Goal: Task Accomplishment & Management: Manage account settings

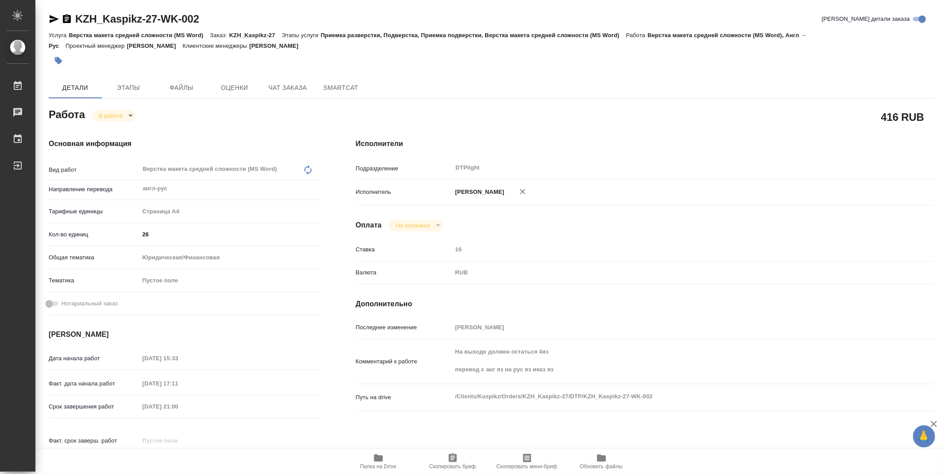
click at [382, 457] on icon "button" at bounding box center [378, 458] width 9 height 7
drag, startPoint x: 942, startPoint y: 228, endPoint x: 943, endPoint y: -31, distance: 259.3
click at [943, 0] on html "🙏 .cls-1 fill:#fff; AWATERA Zubakova Viktoriya Работы 0 Чаты График Выйти KZH_K…" at bounding box center [472, 237] width 944 height 474
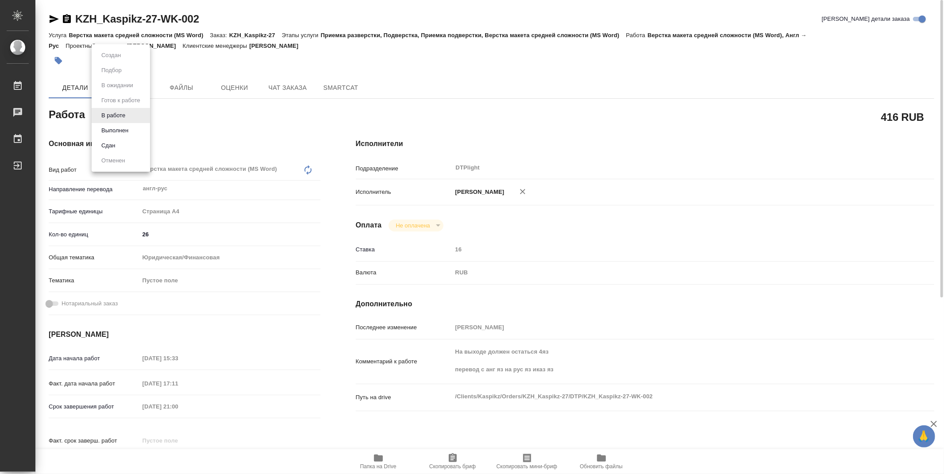
click at [126, 114] on body "🙏 .cls-1 fill:#fff; AWATERA Zubakova Viktoriya Работы 0 Чаты График Выйти KZH_K…" at bounding box center [472, 237] width 944 height 474
click at [123, 129] on button "Выполнен" at bounding box center [115, 131] width 32 height 10
type textarea "x"
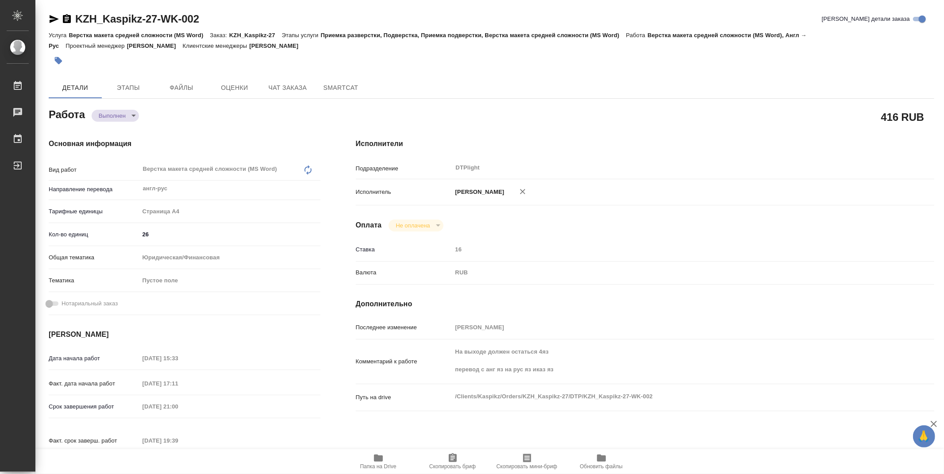
type textarea "x"
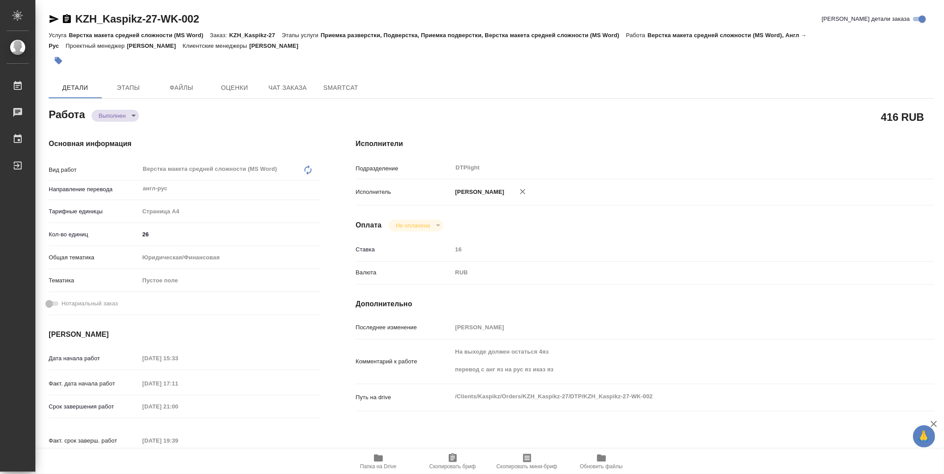
type textarea "x"
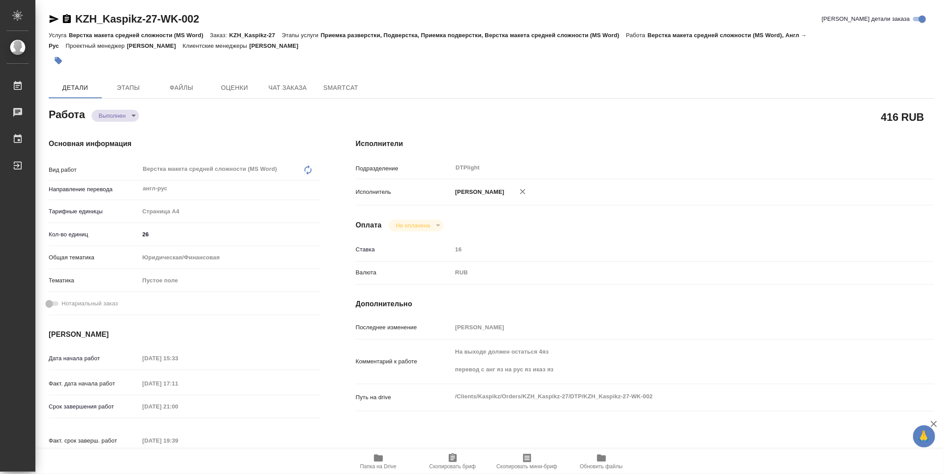
type textarea "x"
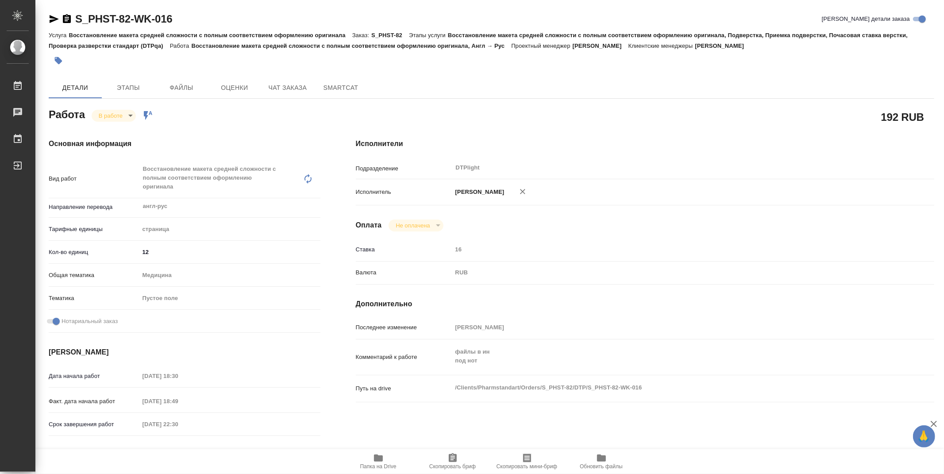
click at [571, 290] on div "Исполнители Подразделение DTPlight ​ Исполнитель Зубакова Виктория Оплата Не оп…" at bounding box center [645, 319] width 614 height 396
click at [381, 460] on icon "button" at bounding box center [378, 458] width 9 height 7
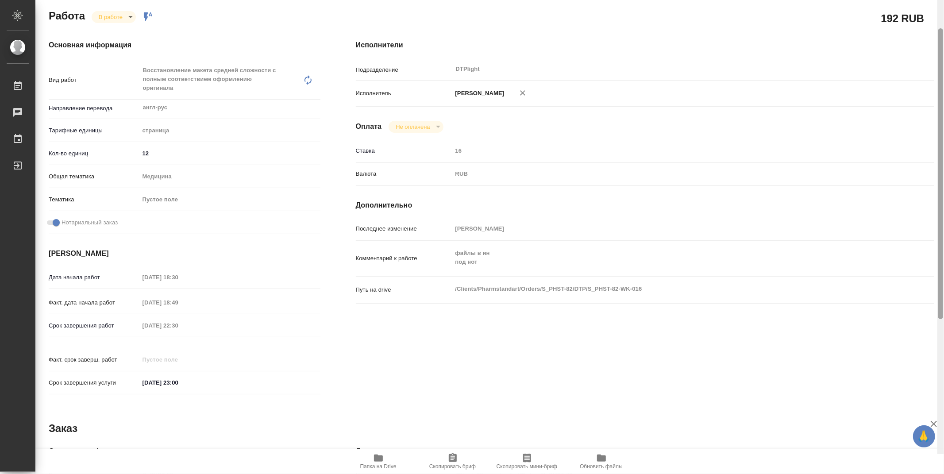
drag, startPoint x: 941, startPoint y: 150, endPoint x: 923, endPoint y: 135, distance: 23.5
click at [943, 151] on div at bounding box center [940, 173] width 5 height 291
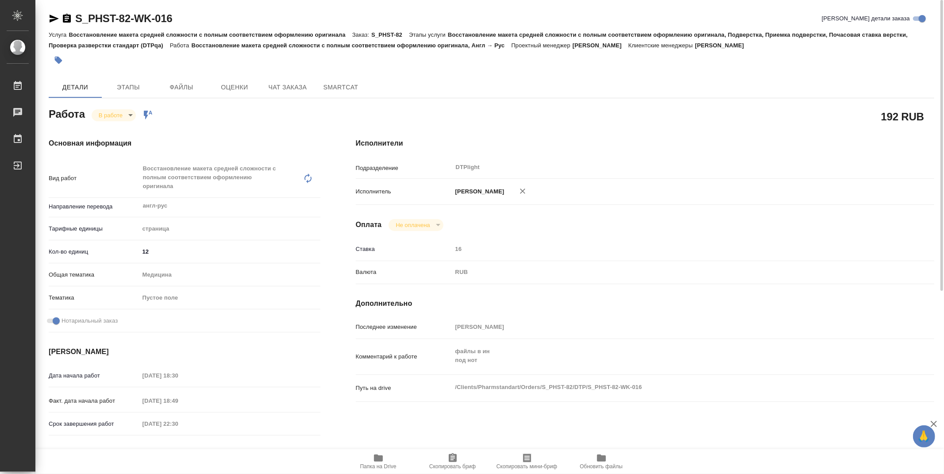
click at [107, 115] on body "🙏 .cls-1 fill:#fff; AWATERA Zubakova Viktoriya Работы 0 Чаты График Выйти S_PHS…" at bounding box center [472, 237] width 944 height 474
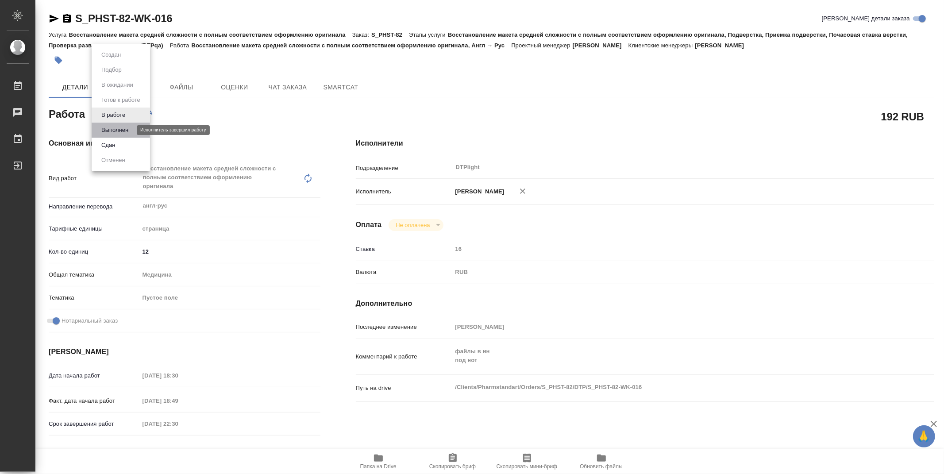
click at [118, 127] on button "Выполнен" at bounding box center [115, 130] width 32 height 10
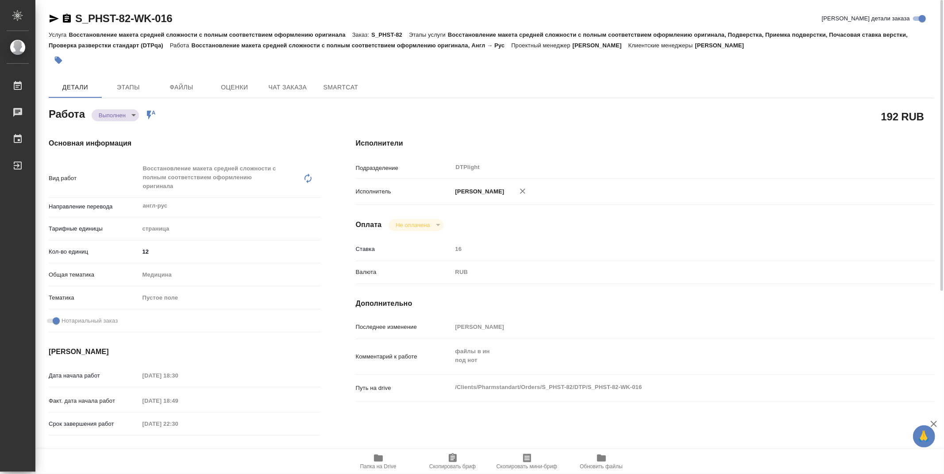
type textarea "x"
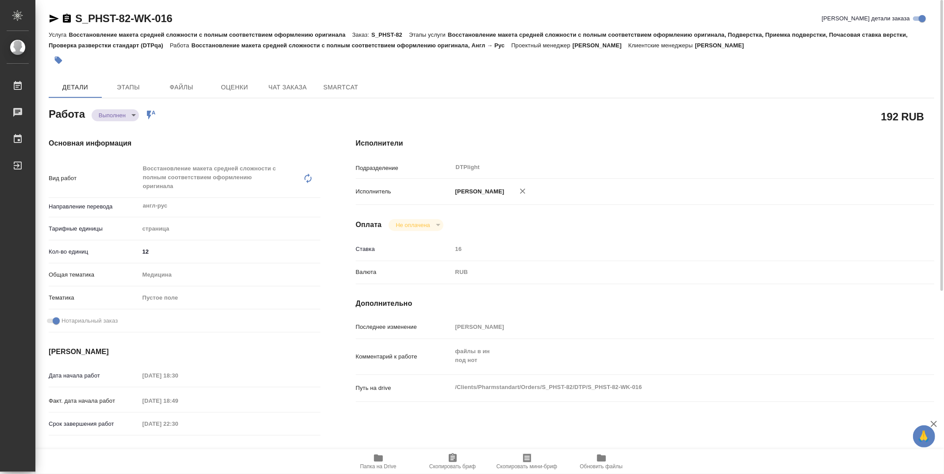
type textarea "x"
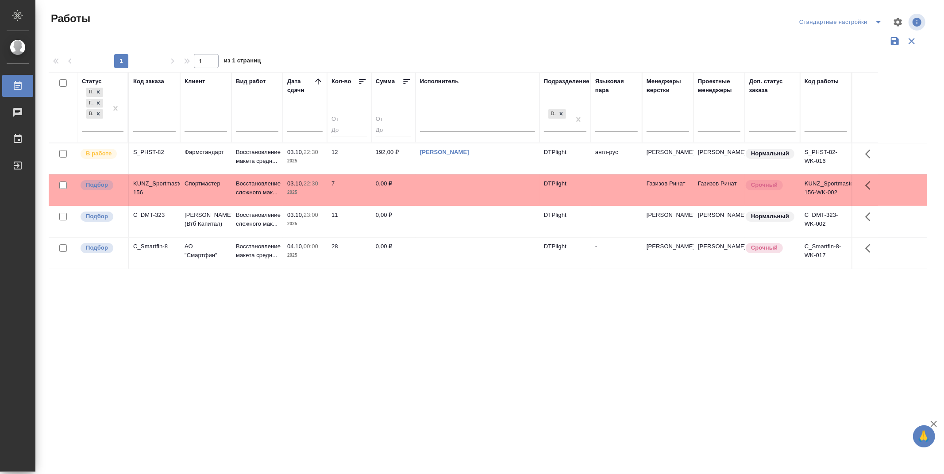
click at [453, 380] on div "Статус Подбор Готов к работе В работе Код заказа Клиент Вид работ [PERSON_NAME]…" at bounding box center [488, 231] width 879 height 319
click at [93, 187] on p "Подбор" at bounding box center [97, 185] width 22 height 9
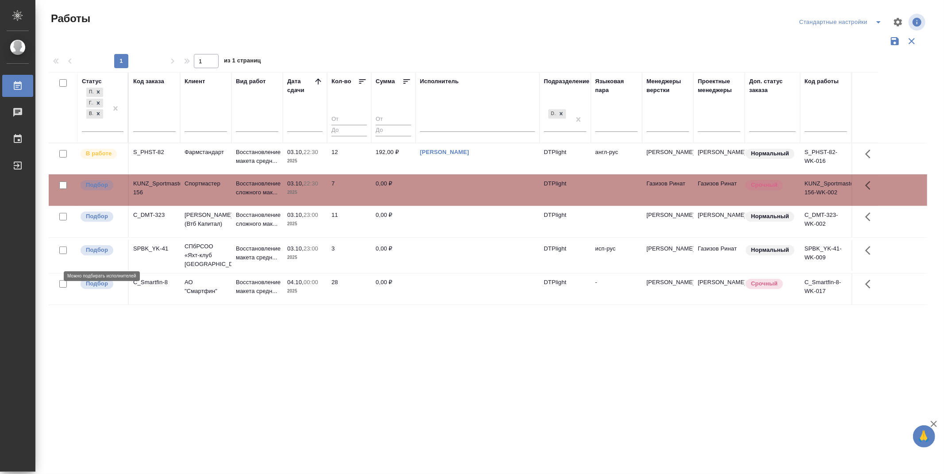
click at [87, 254] on p "Подбор" at bounding box center [97, 250] width 22 height 9
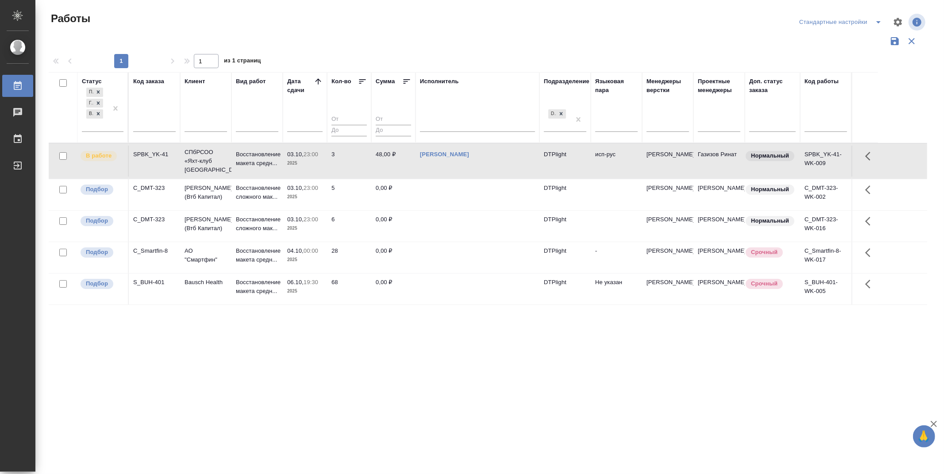
click at [484, 414] on div ".cls-1 fill:#fff; AWATERA Zubakova Viktoriya Работы 0 Чаты График Выйти Работы …" at bounding box center [472, 237] width 944 height 474
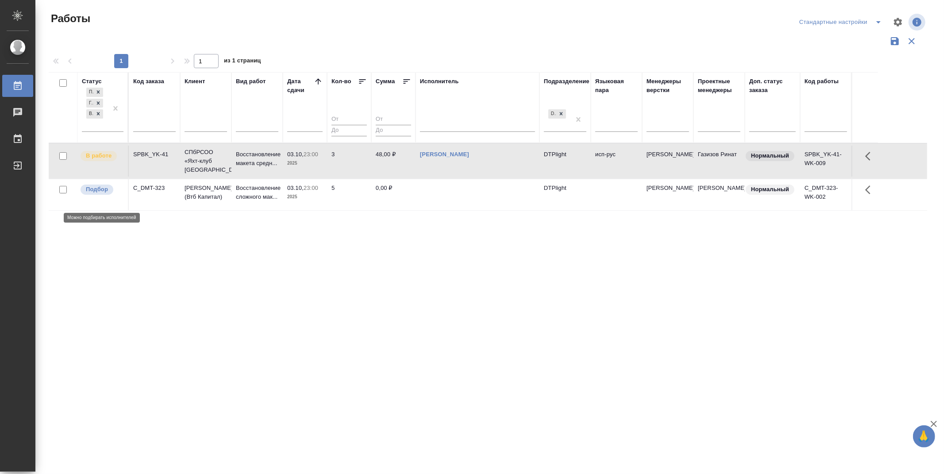
click at [96, 194] on p "Подбор" at bounding box center [97, 189] width 22 height 9
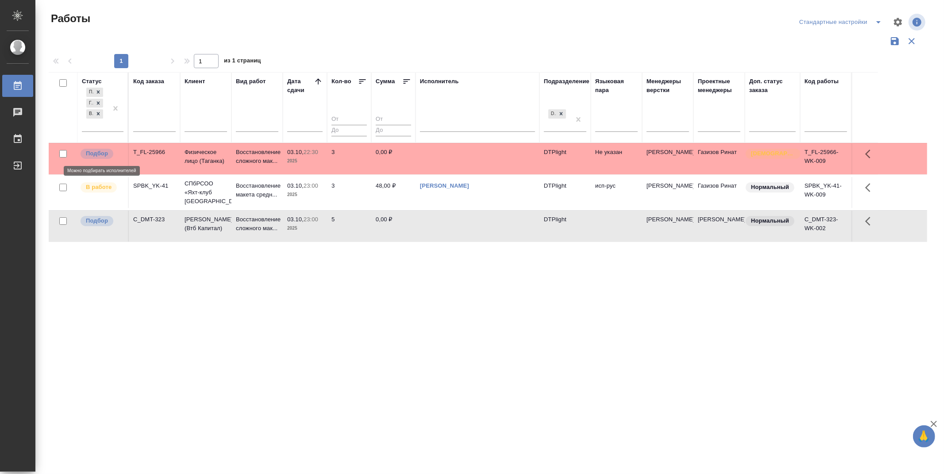
click at [99, 148] on div "Подбор" at bounding box center [102, 154] width 44 height 12
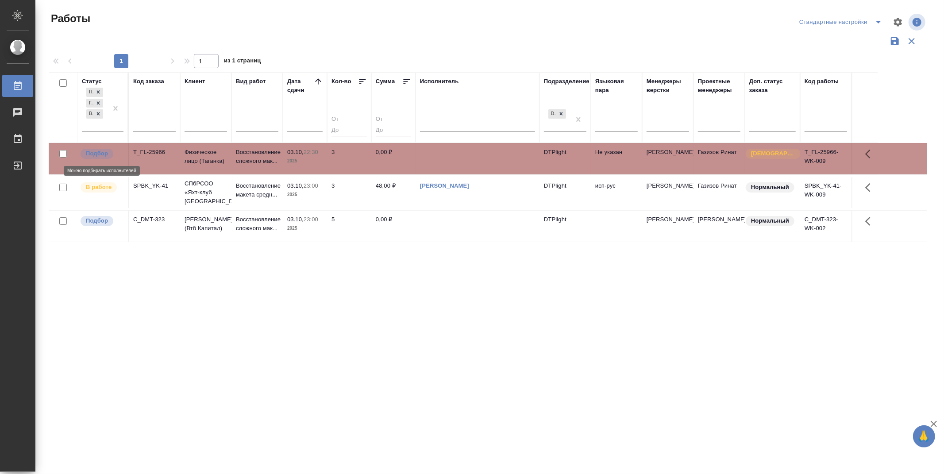
click at [99, 148] on div "Подбор" at bounding box center [102, 154] width 44 height 12
click at [95, 154] on p "Подбор" at bounding box center [97, 153] width 22 height 9
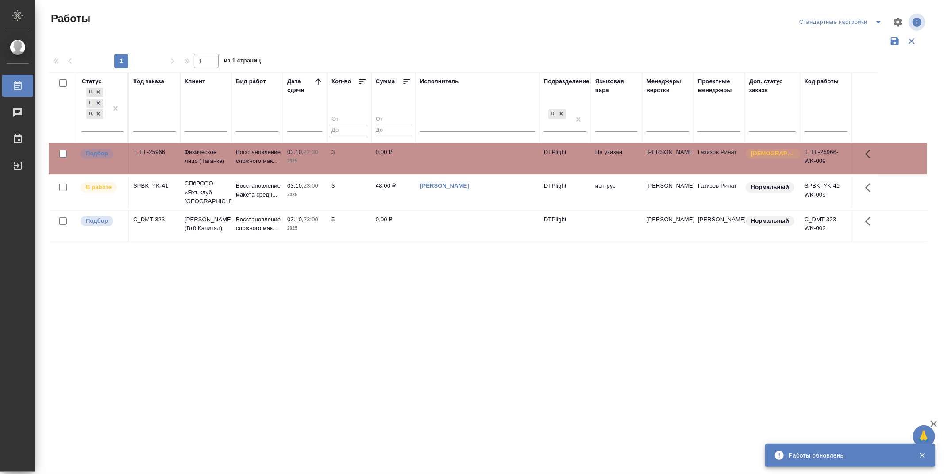
click at [104, 150] on p "Подбор" at bounding box center [97, 153] width 22 height 9
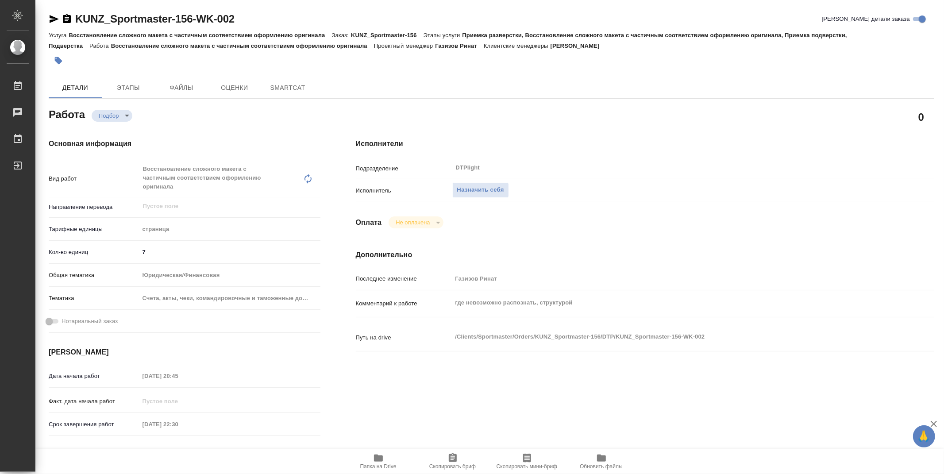
type textarea "x"
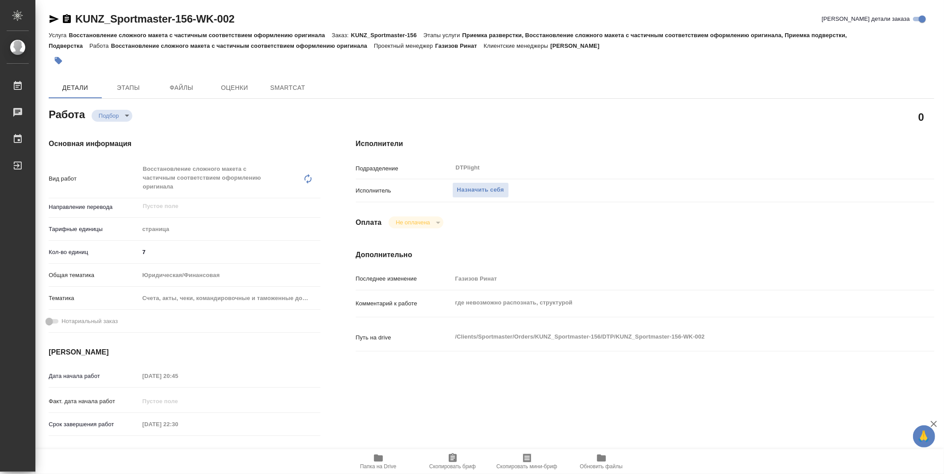
type textarea "x"
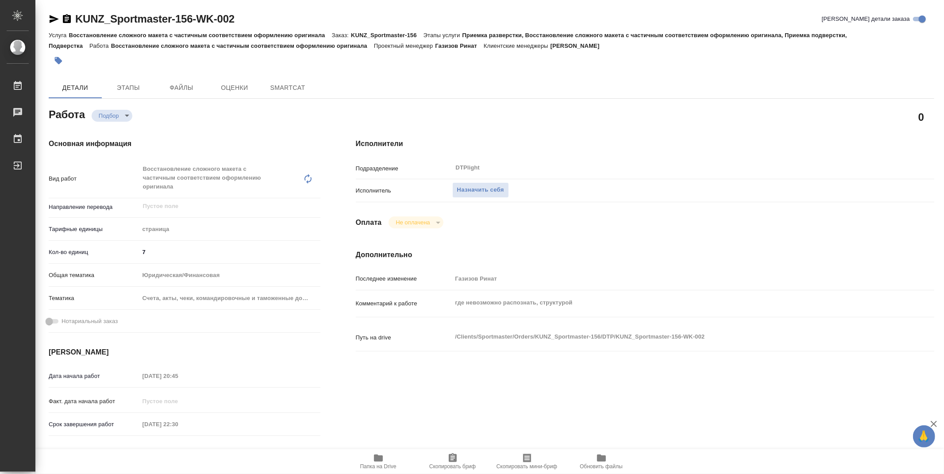
type textarea "x"
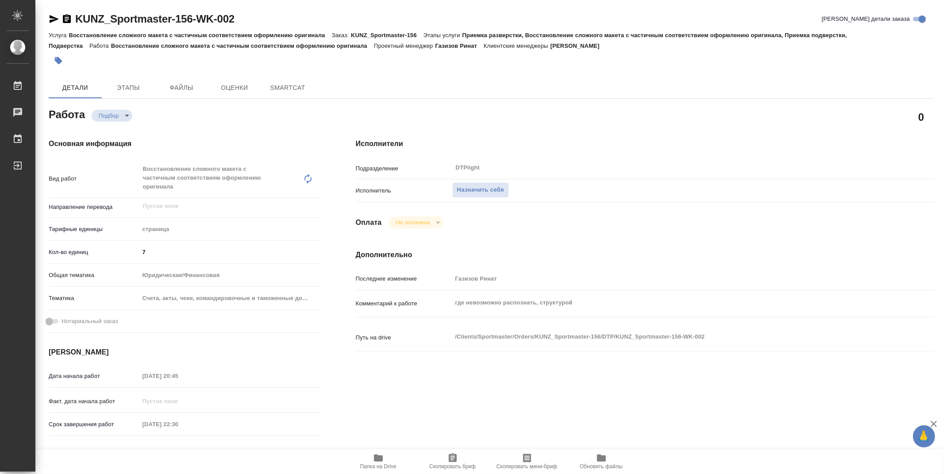
type textarea "x"
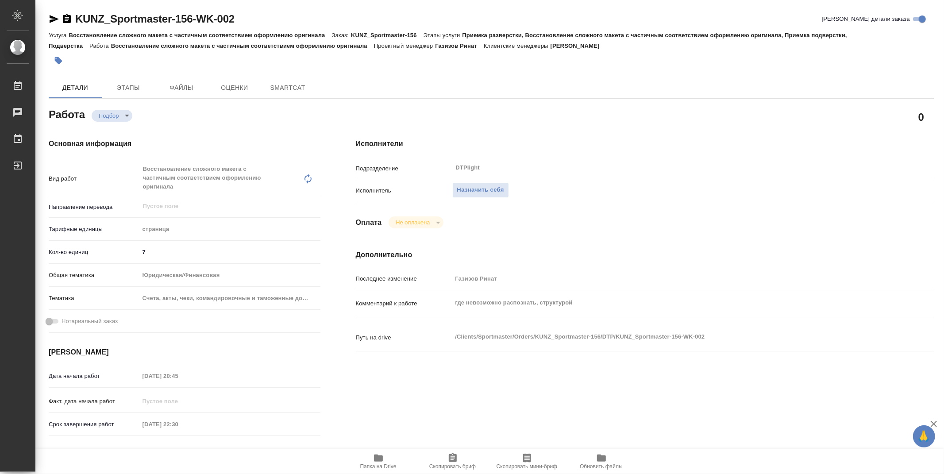
type textarea "x"
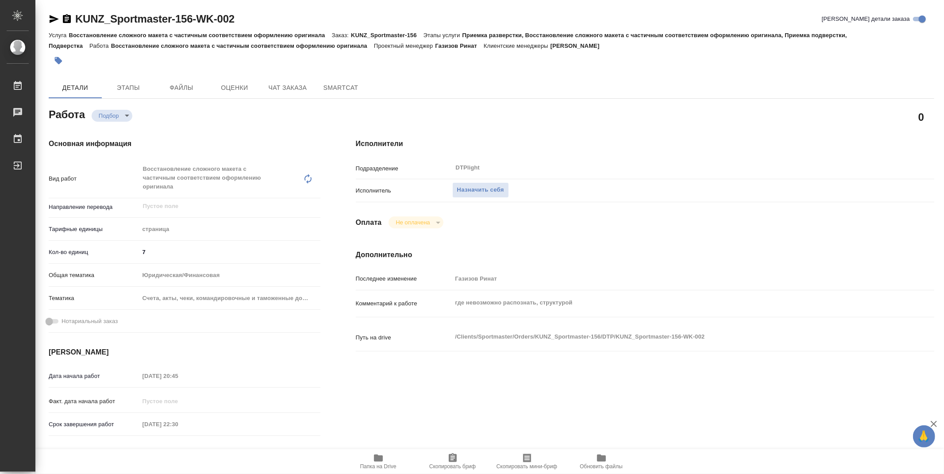
type textarea "x"
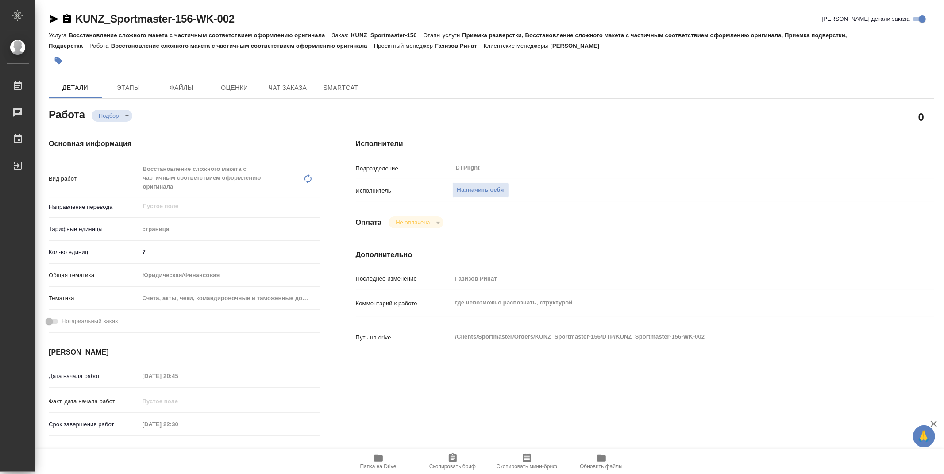
type textarea "x"
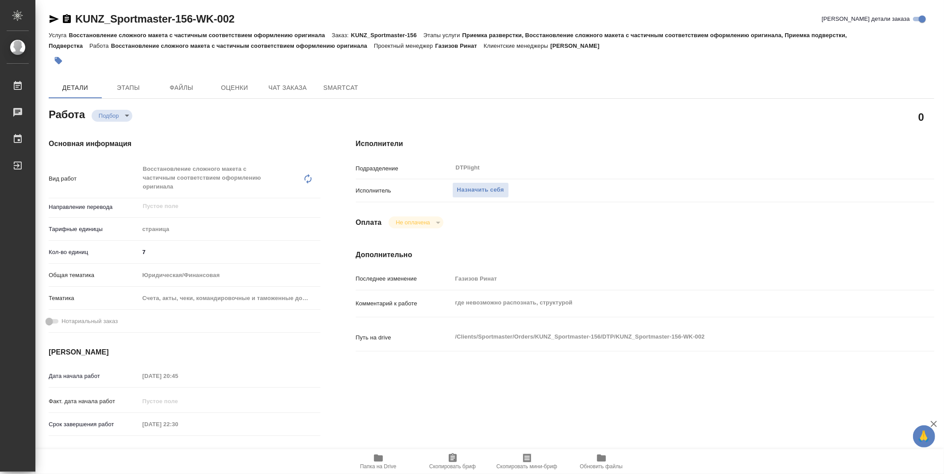
click at [381, 457] on icon "button" at bounding box center [378, 458] width 9 height 7
type textarea "x"
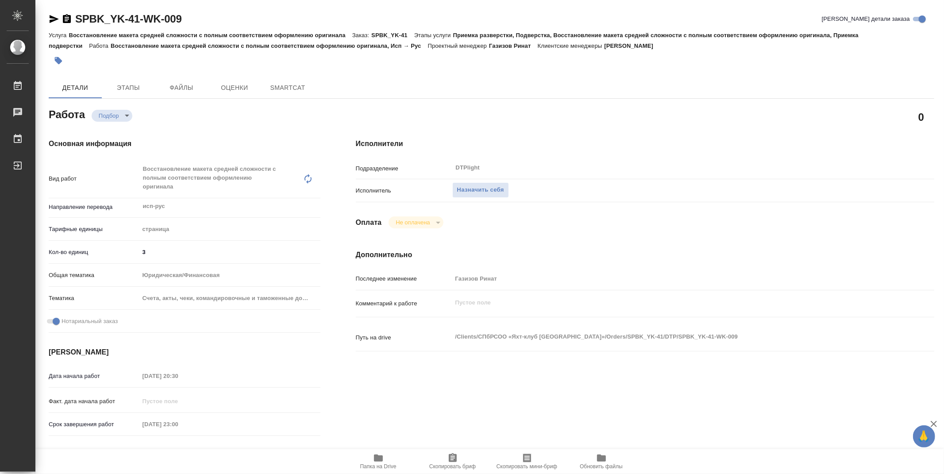
type textarea "x"
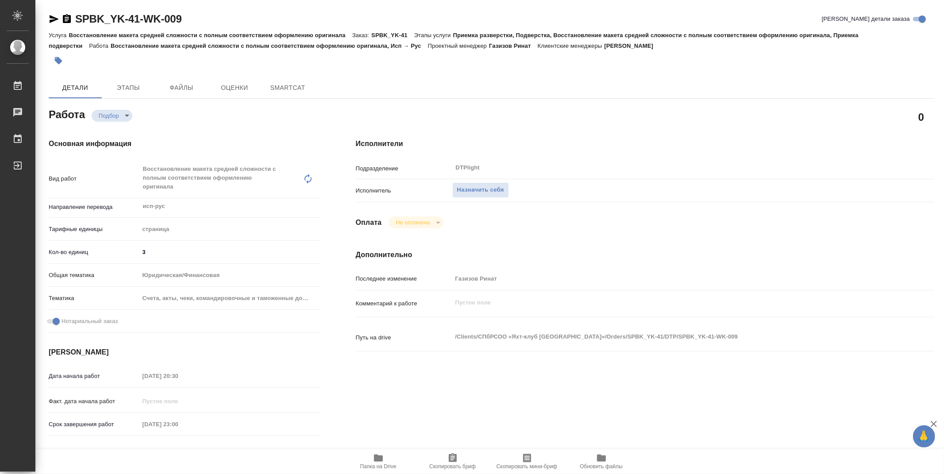
type textarea "x"
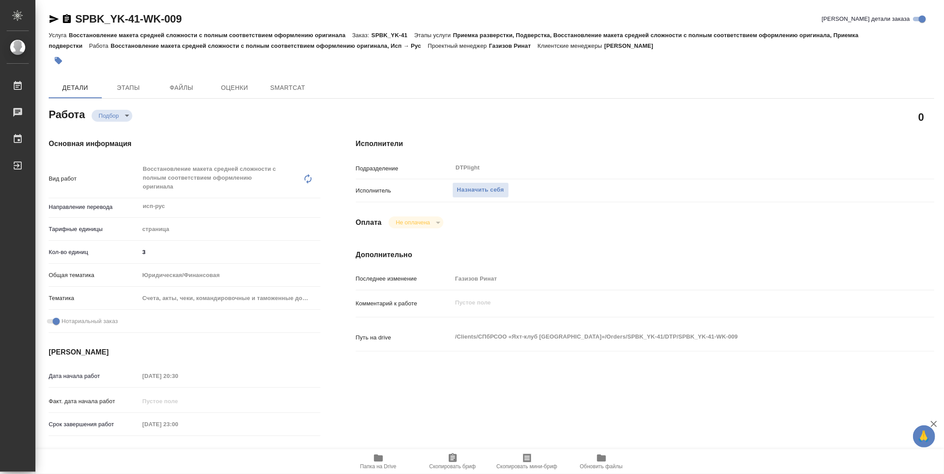
type textarea "x"
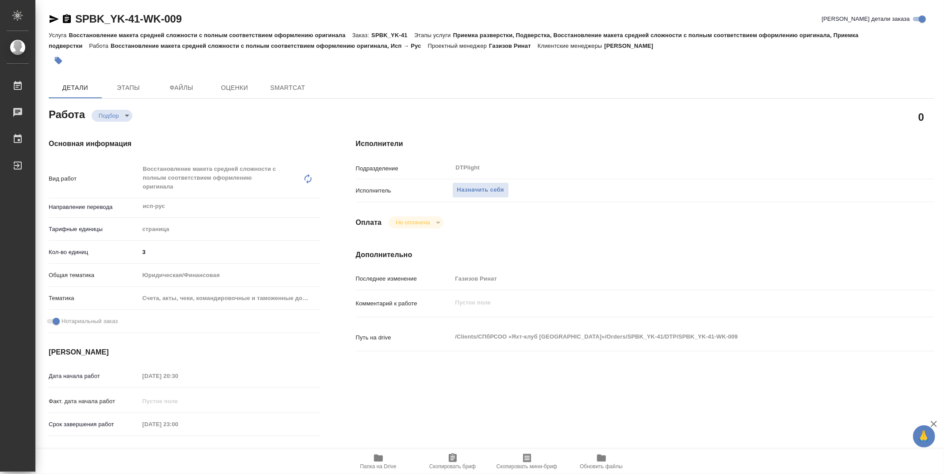
type textarea "x"
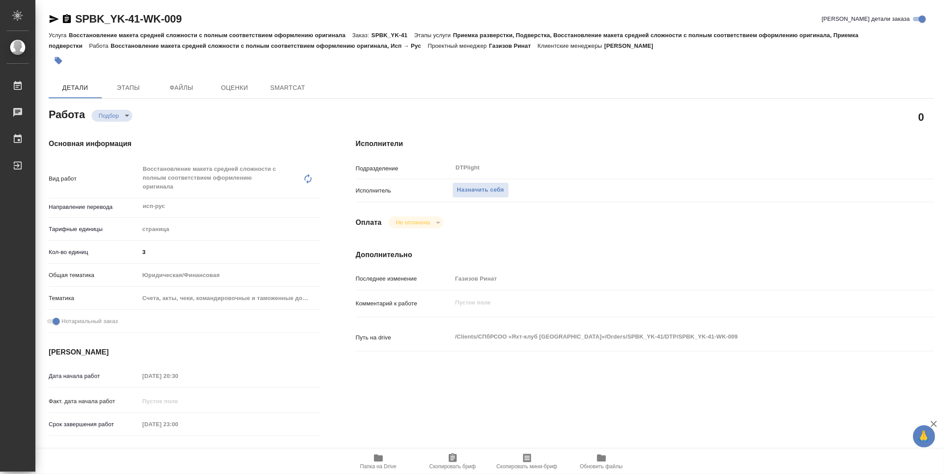
type textarea "x"
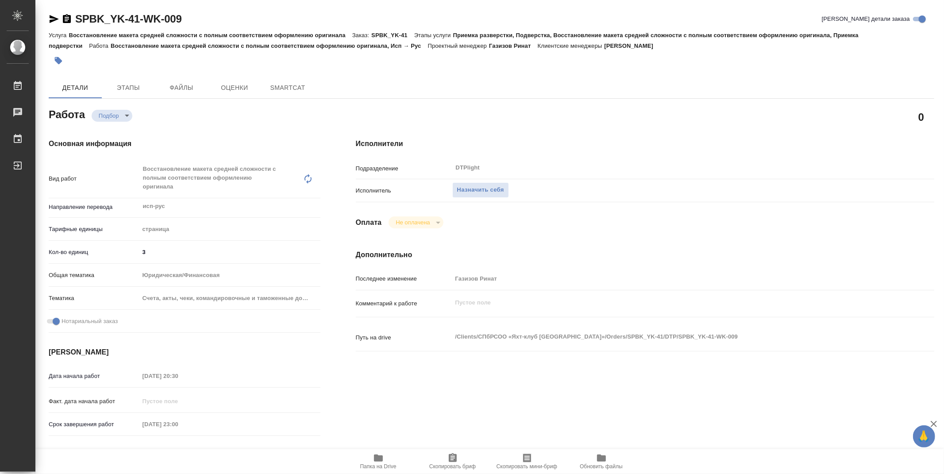
type textarea "x"
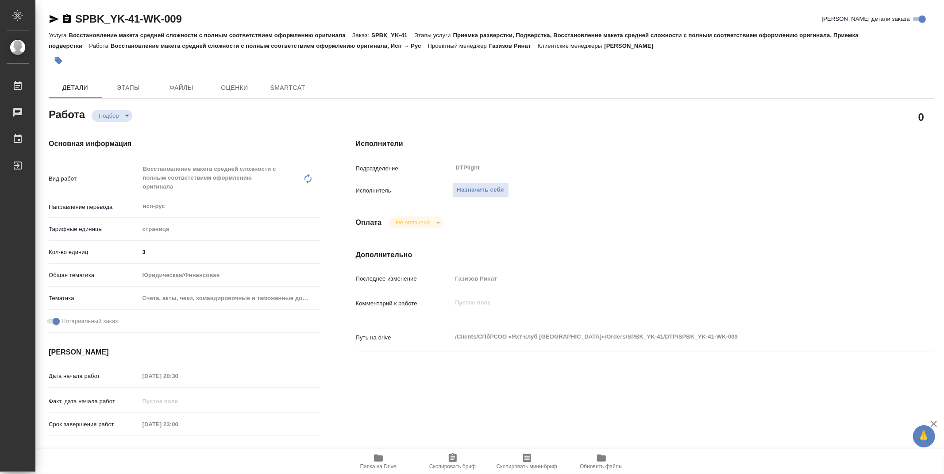
type textarea "x"
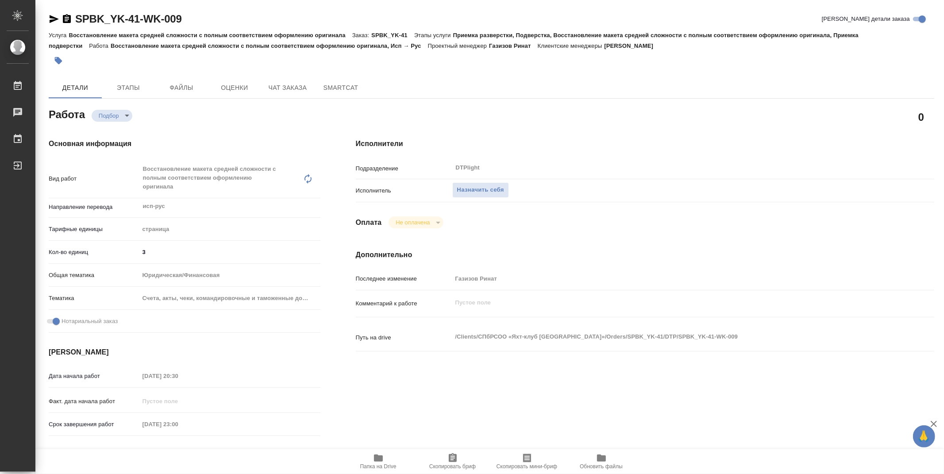
type textarea "x"
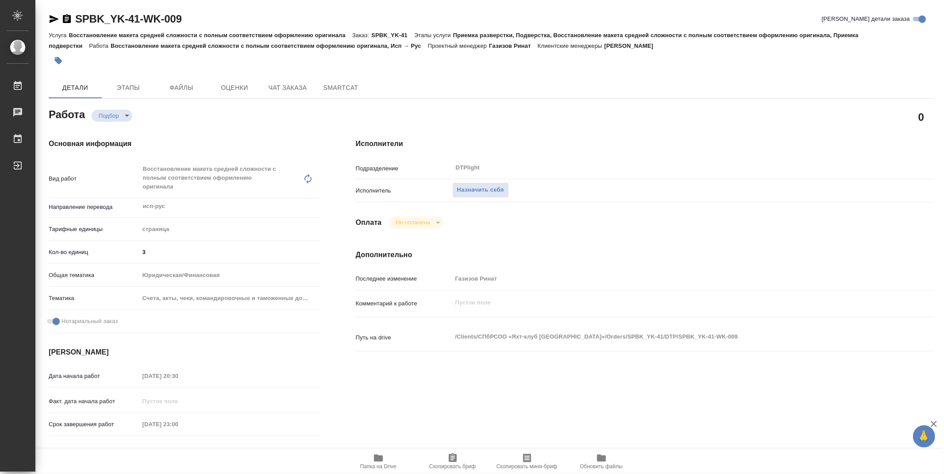
type textarea "x"
click at [383, 462] on icon "button" at bounding box center [378, 458] width 11 height 11
click at [489, 190] on span "Назначить себя" at bounding box center [480, 190] width 47 height 10
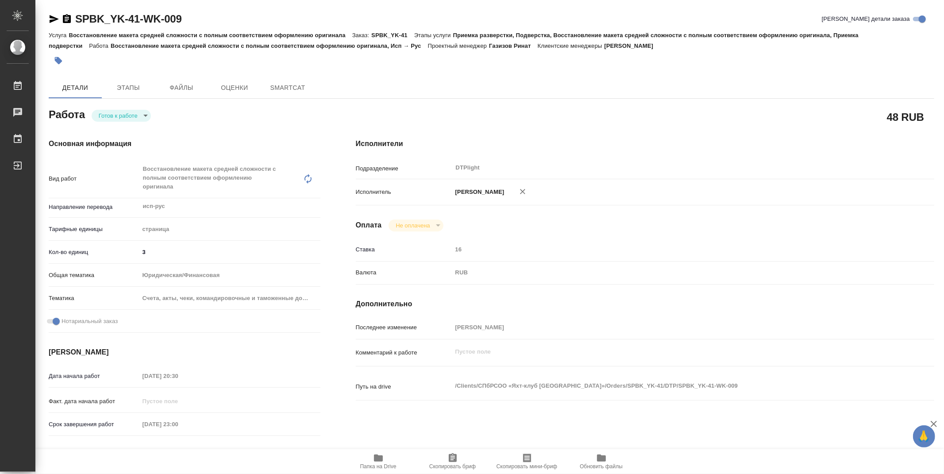
type textarea "x"
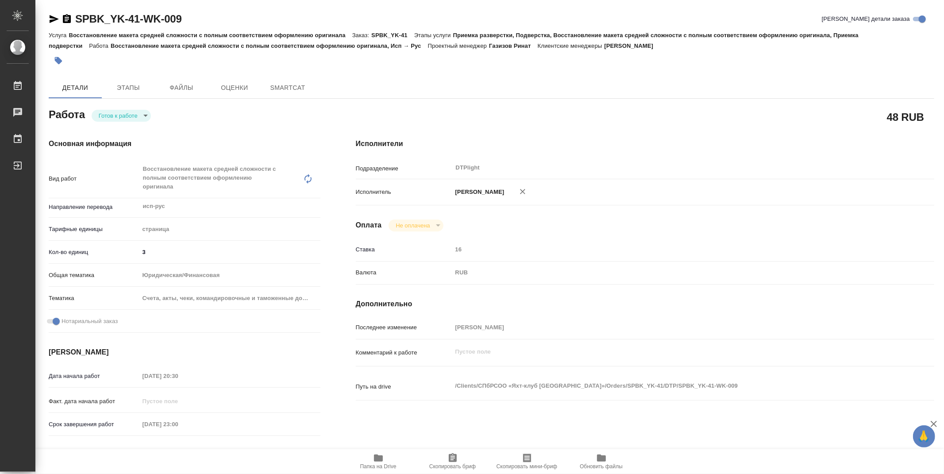
type textarea "x"
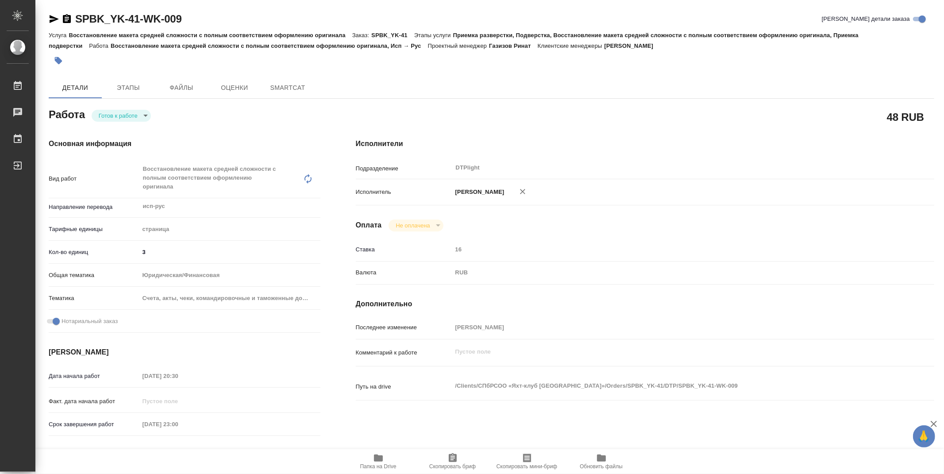
type textarea "x"
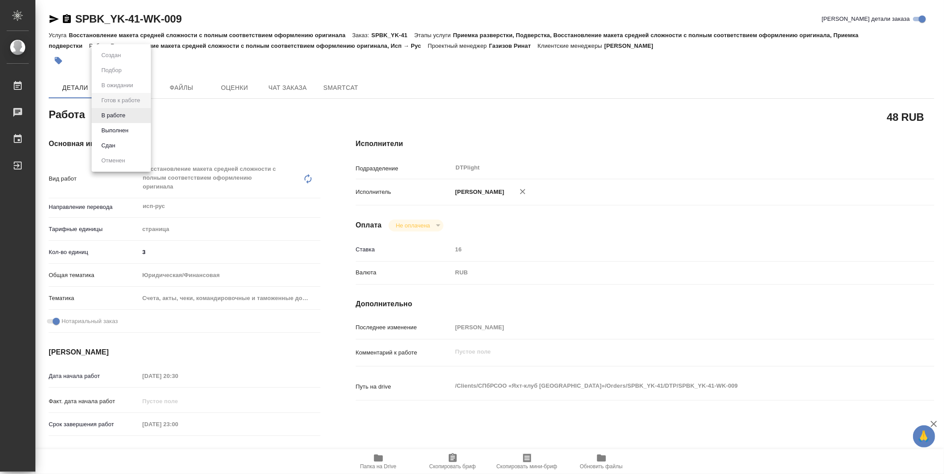
click at [132, 112] on body "🙏 .cls-1 fill:#fff; AWATERA Zubakova Viktoriya Работы Чаты График Выйти SPBK_YK…" at bounding box center [472, 237] width 944 height 474
type textarea "x"
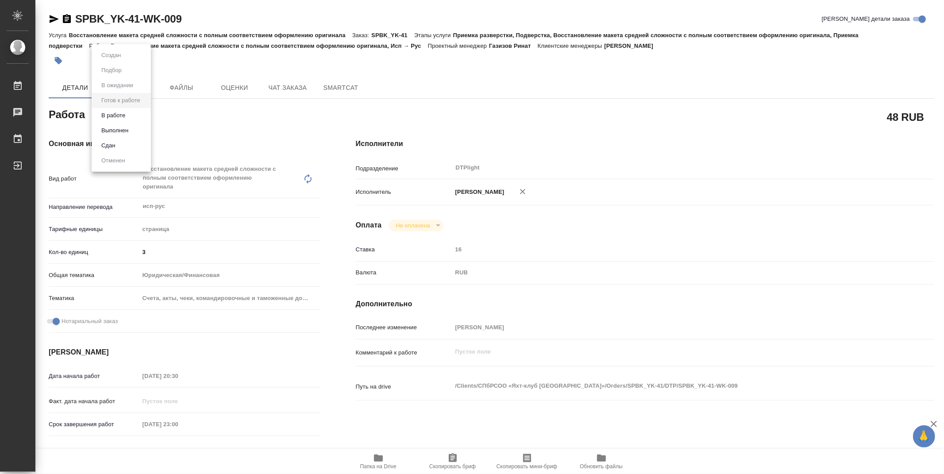
type textarea "x"
click at [129, 113] on li "В работе" at bounding box center [121, 115] width 59 height 15
type textarea "x"
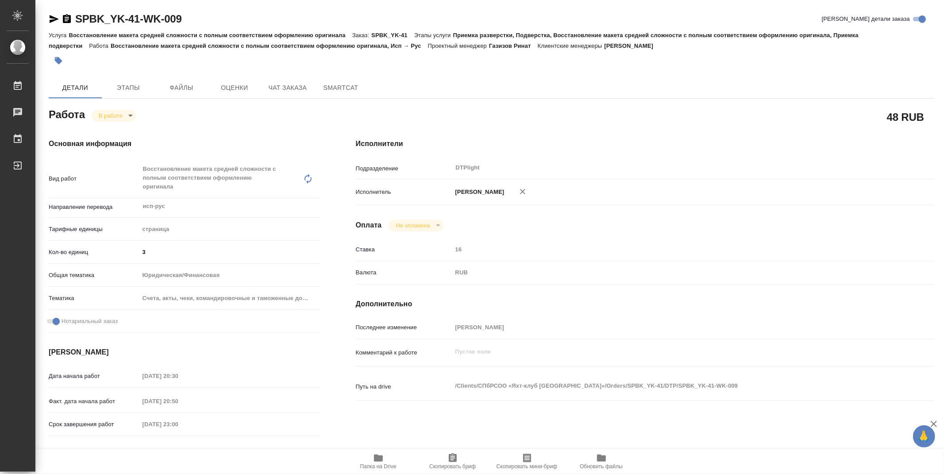
type textarea "x"
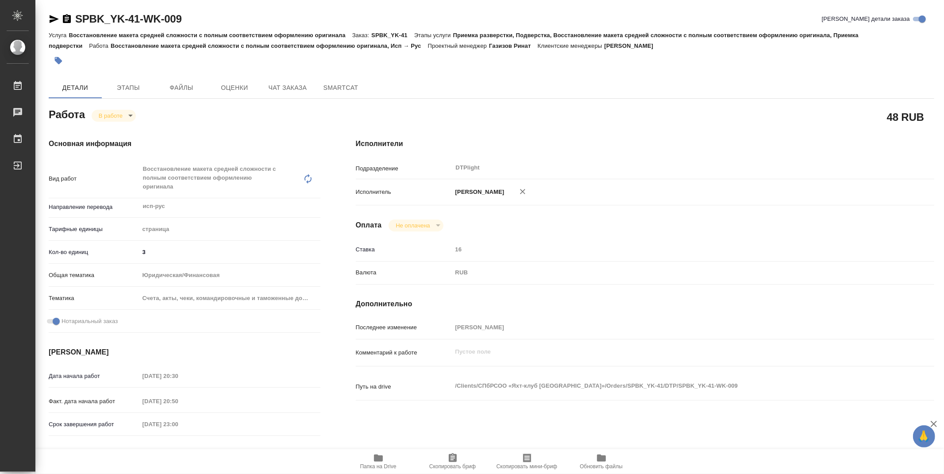
type textarea "x"
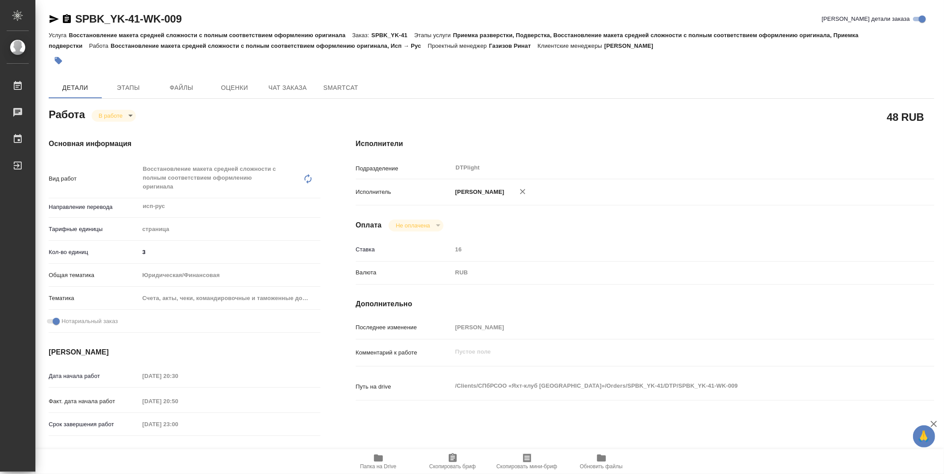
type textarea "x"
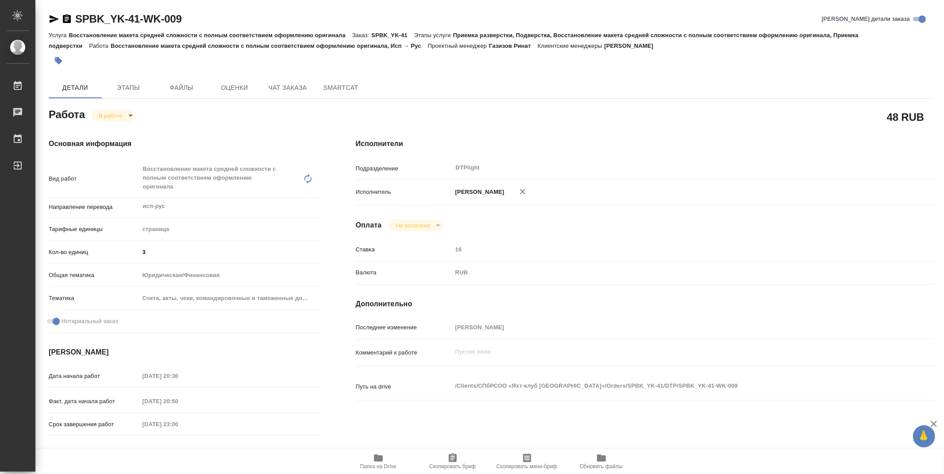
type textarea "x"
drag, startPoint x: 194, startPoint y: 18, endPoint x: 70, endPoint y: 15, distance: 124.0
click at [70, 15] on div "SPBK_YK-41-WK-009 Кратко детали заказа" at bounding box center [492, 19] width 886 height 14
copy link "SPBK_YK-41-WK-009"
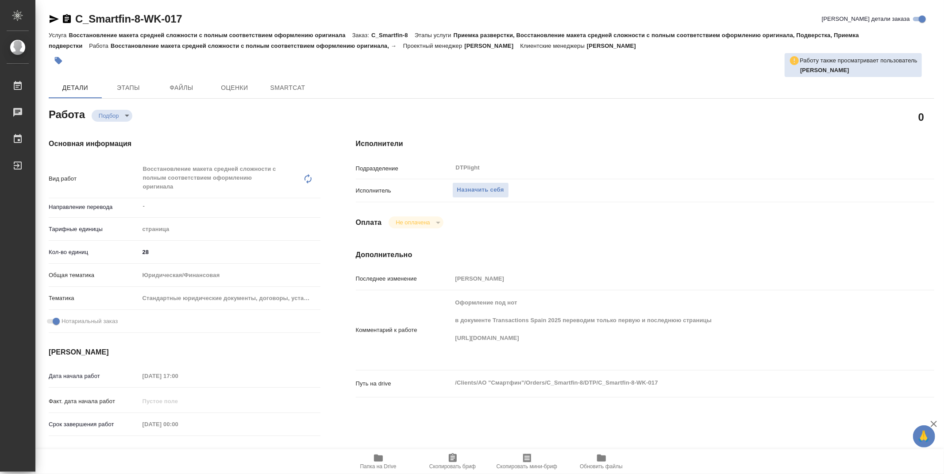
type textarea "x"
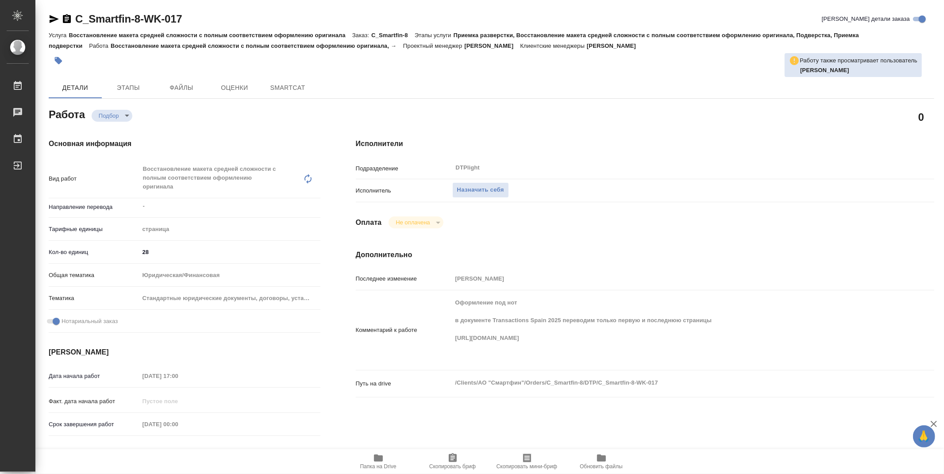
type textarea "x"
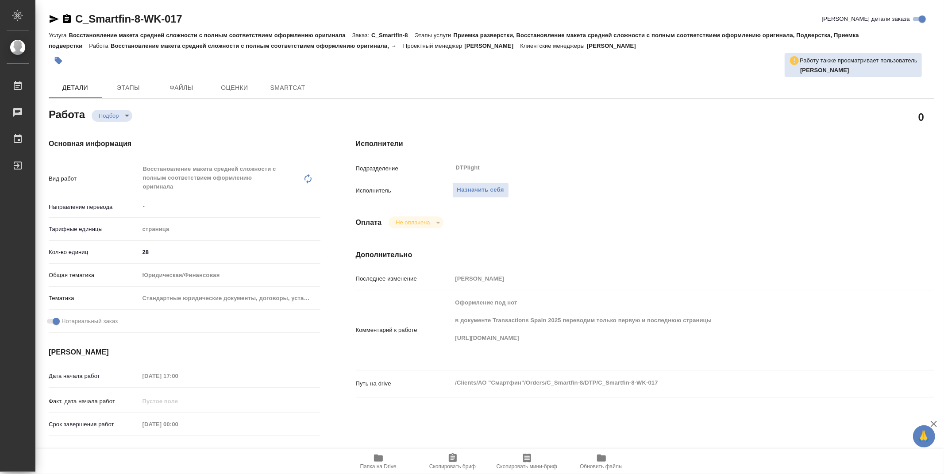
type textarea "x"
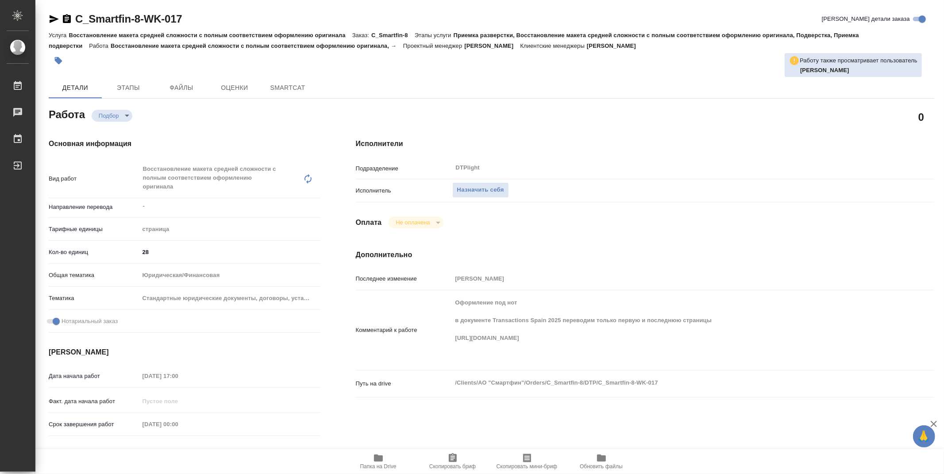
type textarea "x"
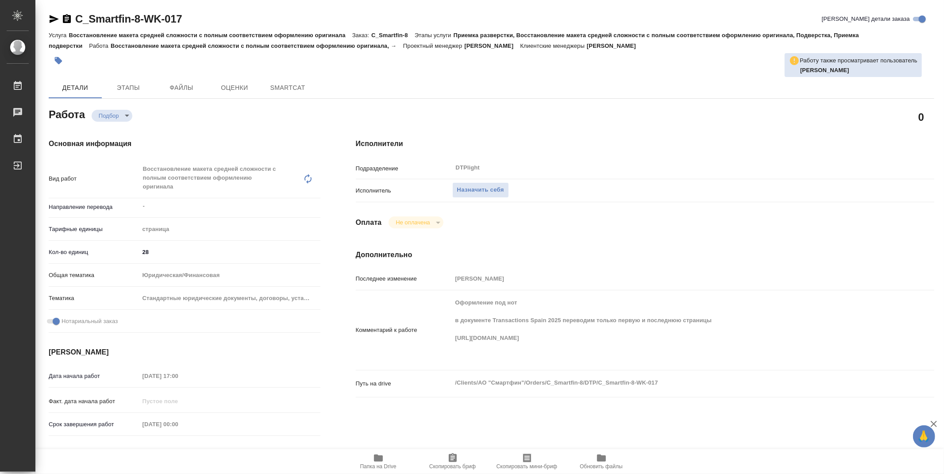
type textarea "x"
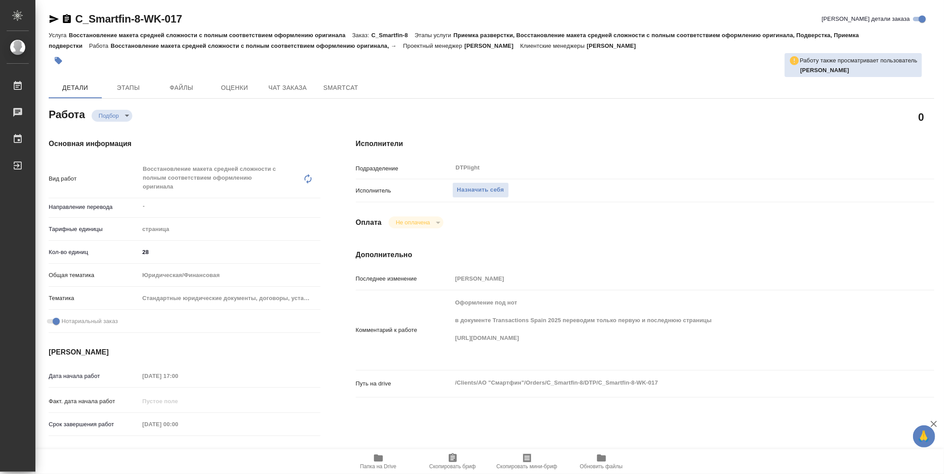
type textarea "x"
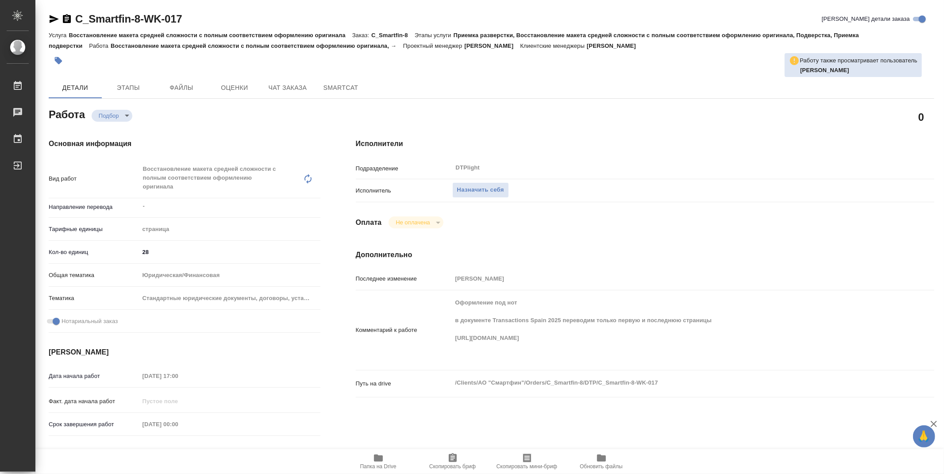
type textarea "x"
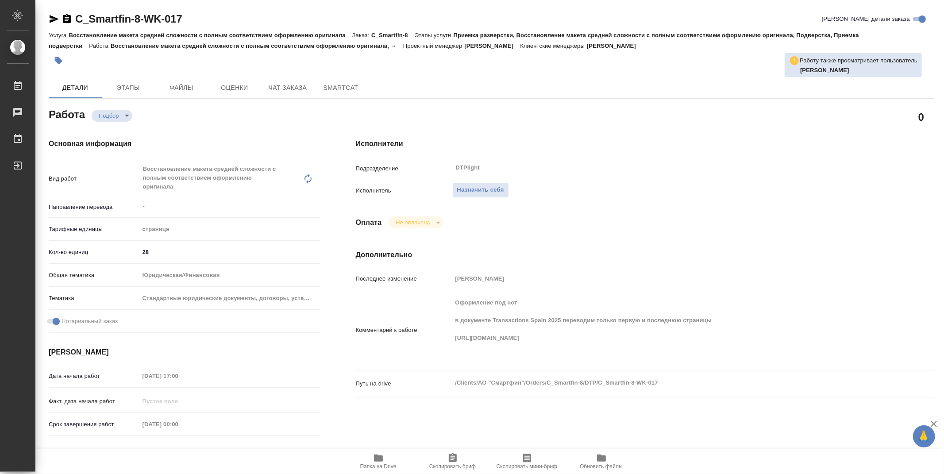
click at [496, 361] on div "Комментарий к работе Оформление под нот в документе Transactions Spain 2025 пер…" at bounding box center [645, 330] width 578 height 73
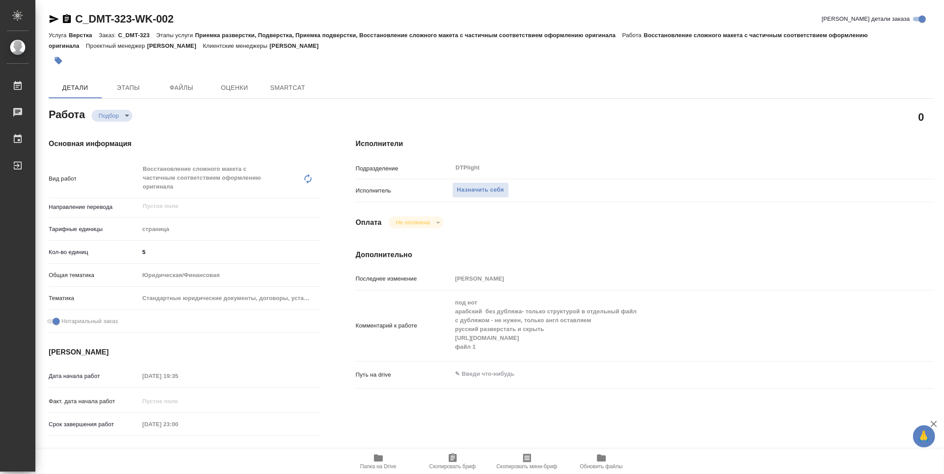
type textarea "x"
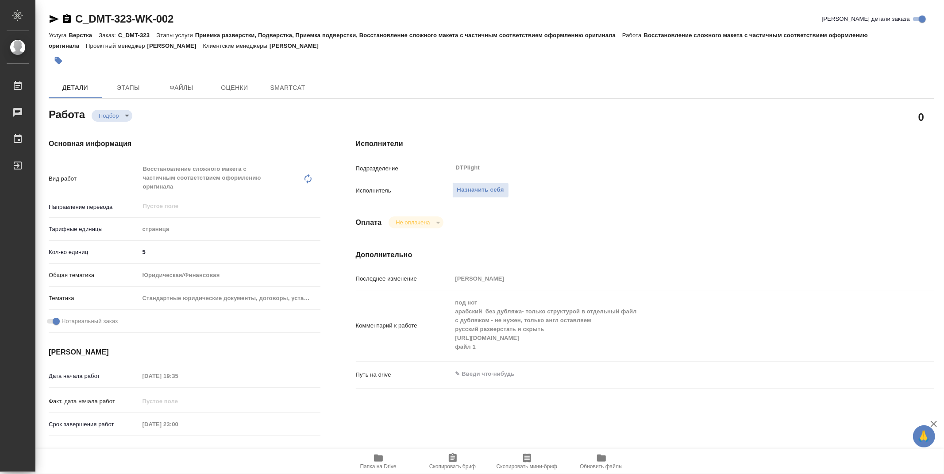
type textarea "x"
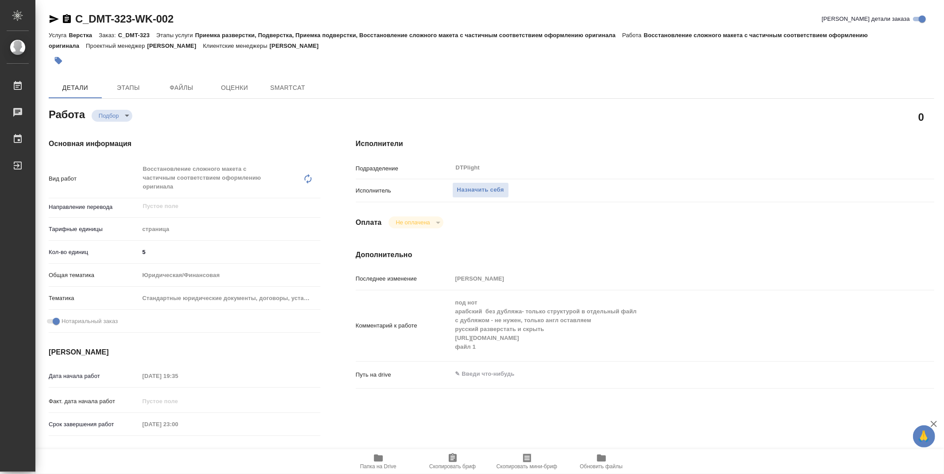
type textarea "x"
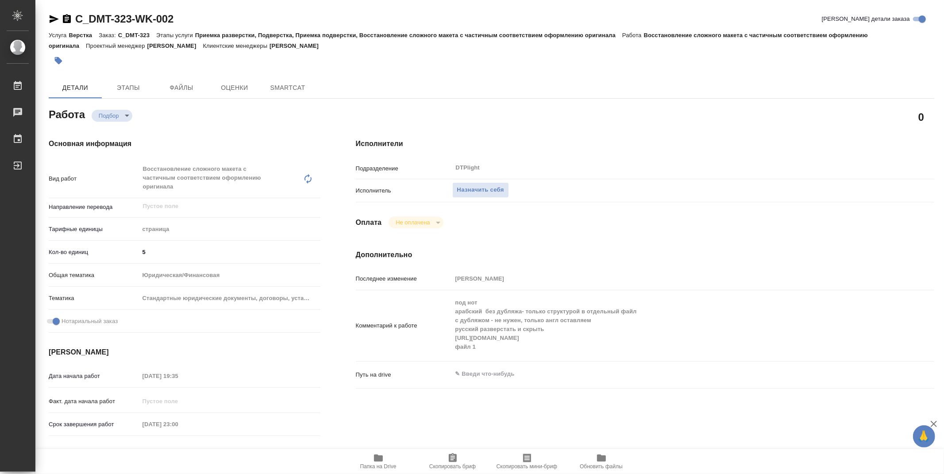
type textarea "x"
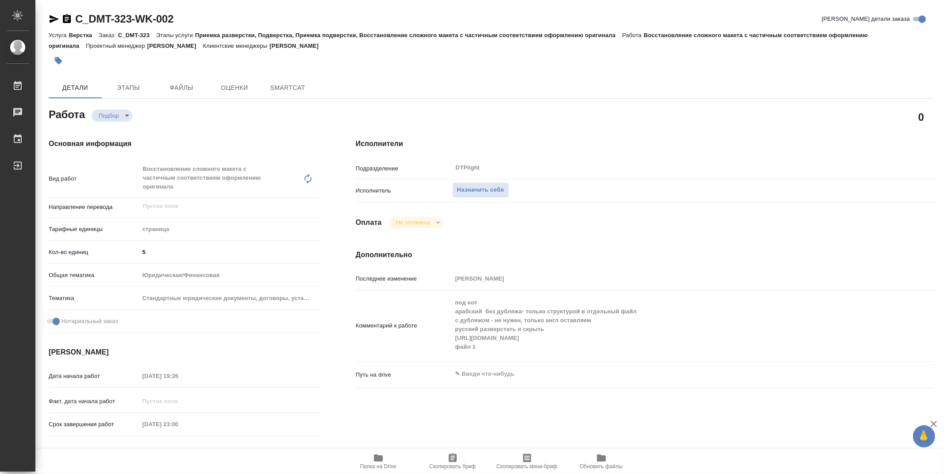
type textarea "x"
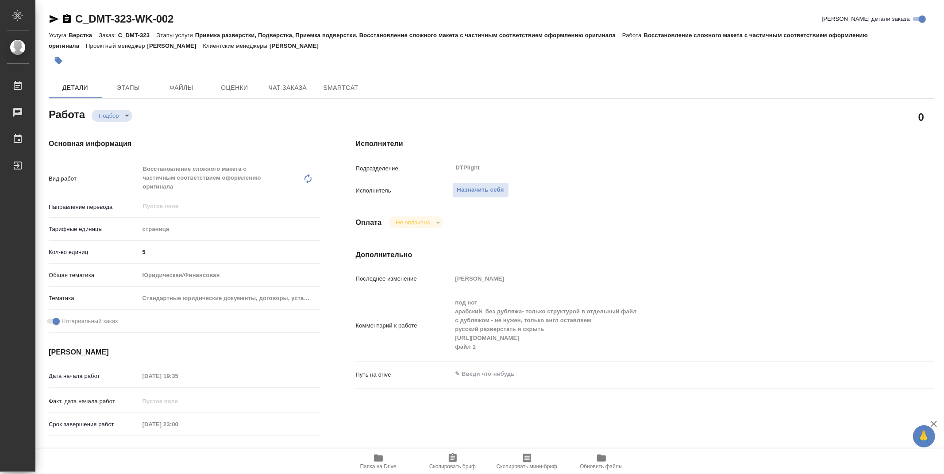
type textarea "x"
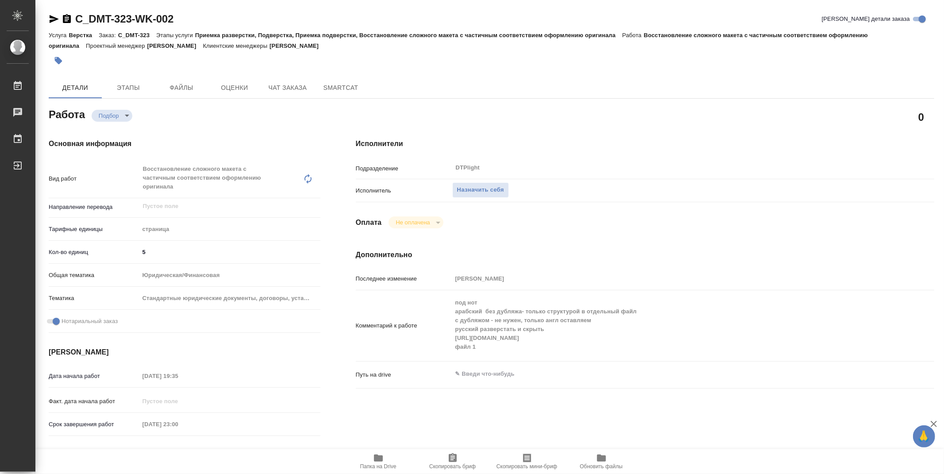
type textarea "x"
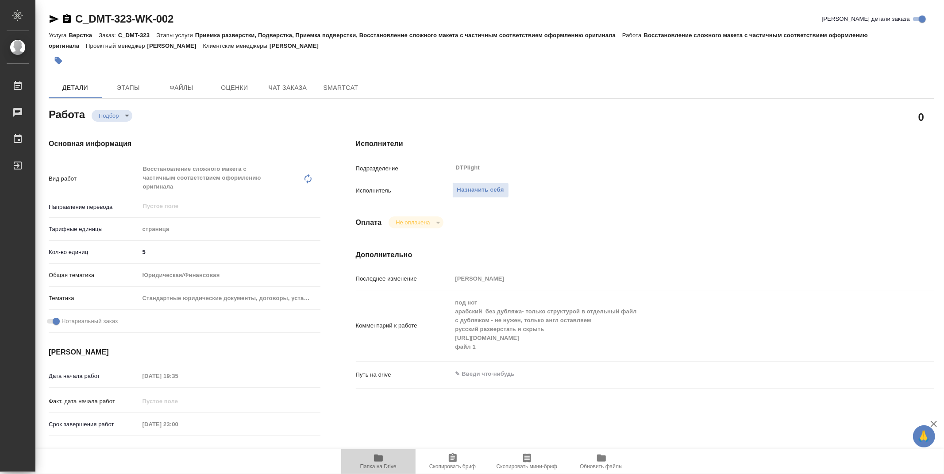
click at [379, 462] on icon "button" at bounding box center [378, 458] width 11 height 11
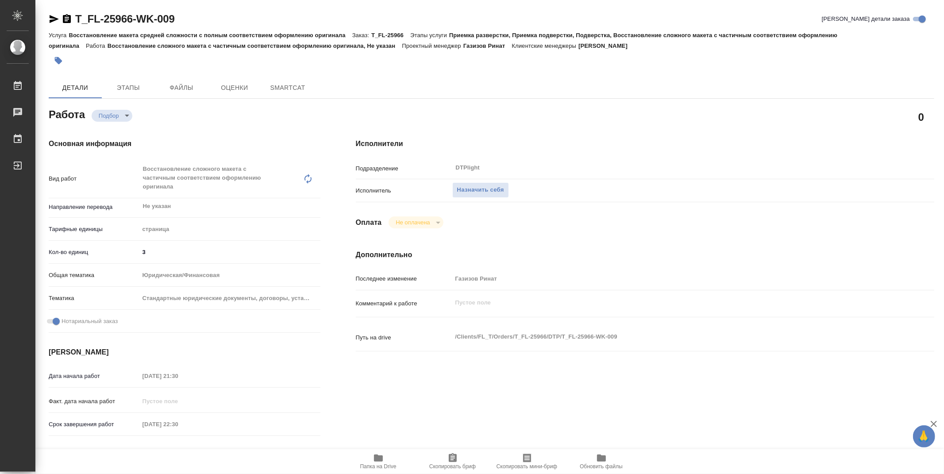
type textarea "x"
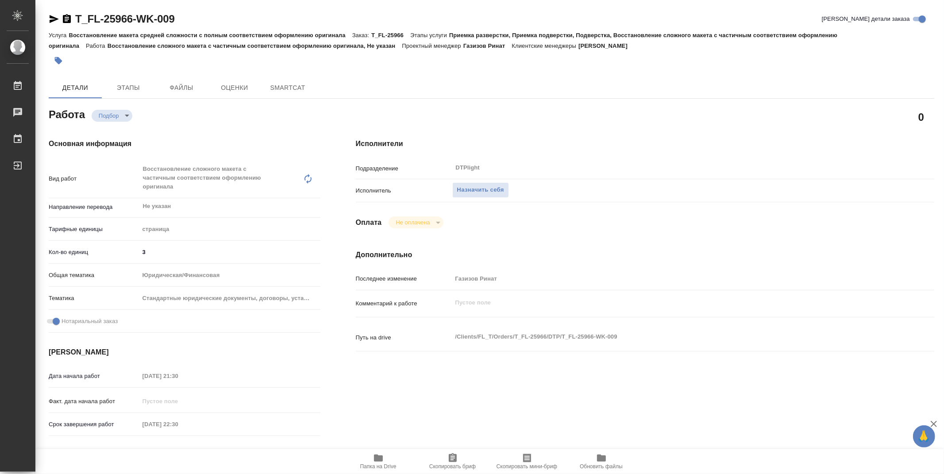
type textarea "x"
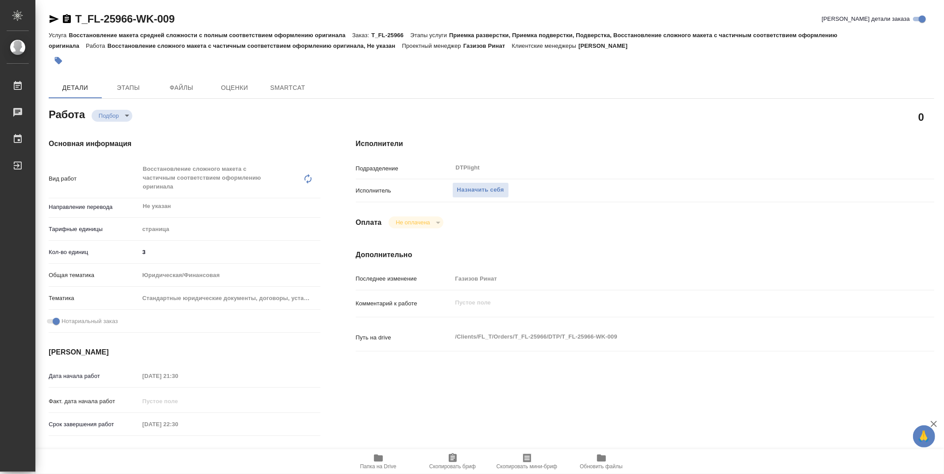
type textarea "x"
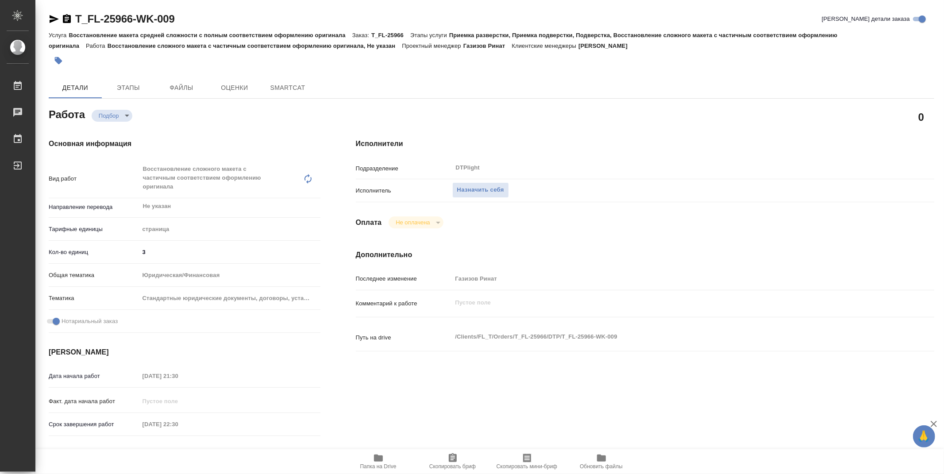
type textarea "x"
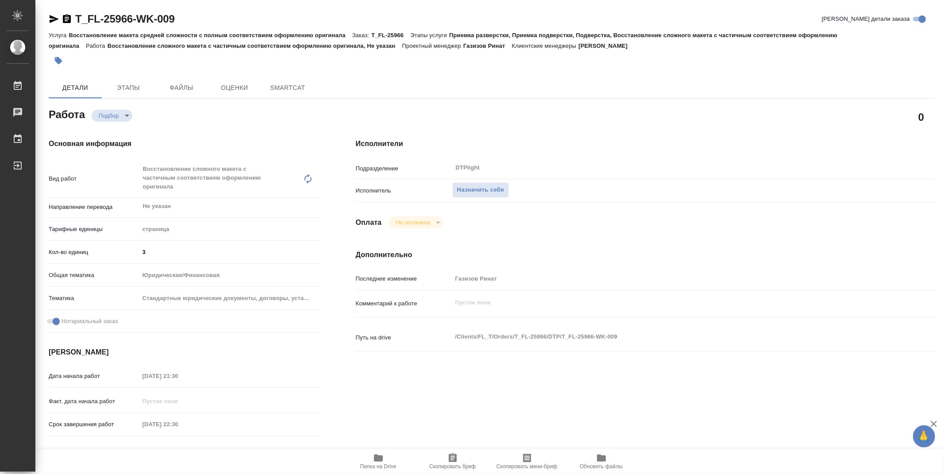
type textarea "x"
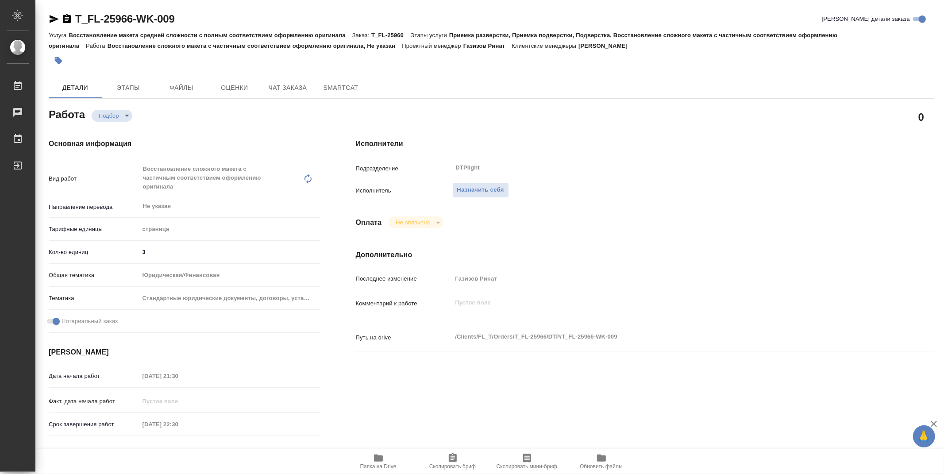
type textarea "x"
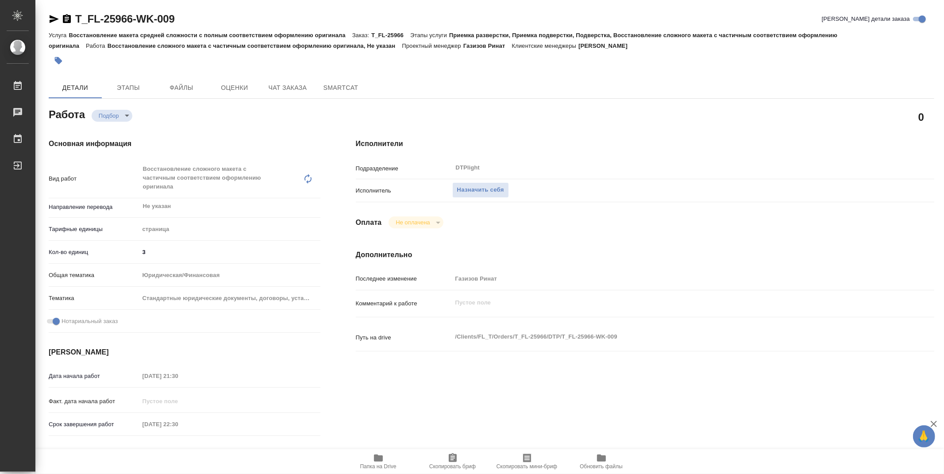
type textarea "x"
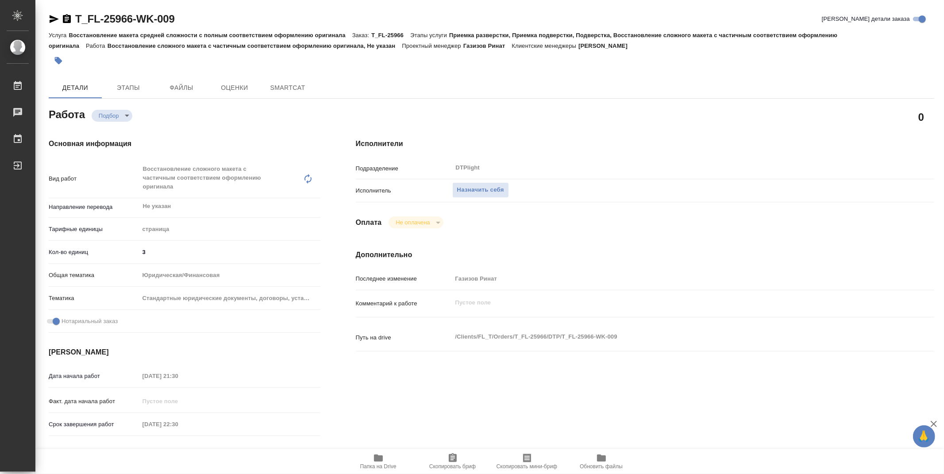
type textarea "x"
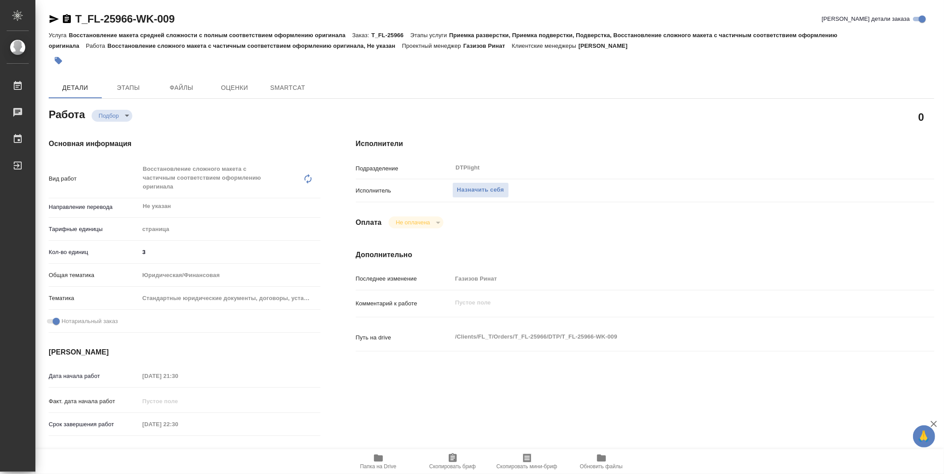
type textarea "x"
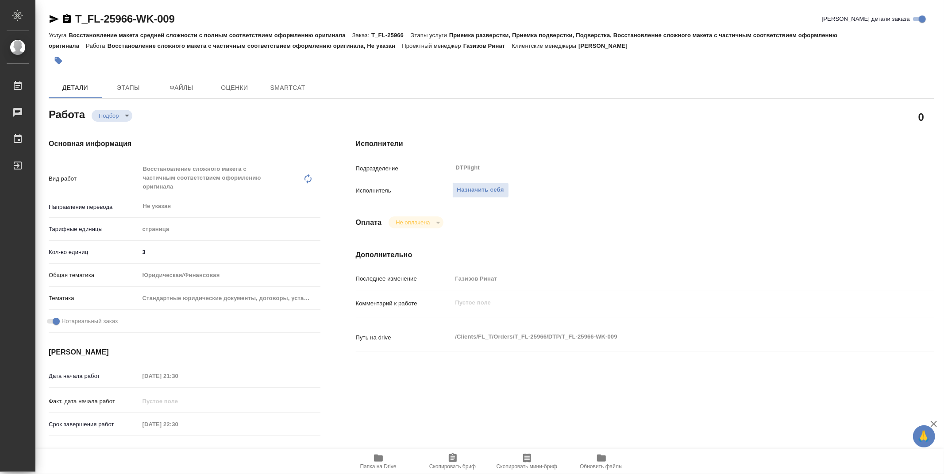
type textarea "x"
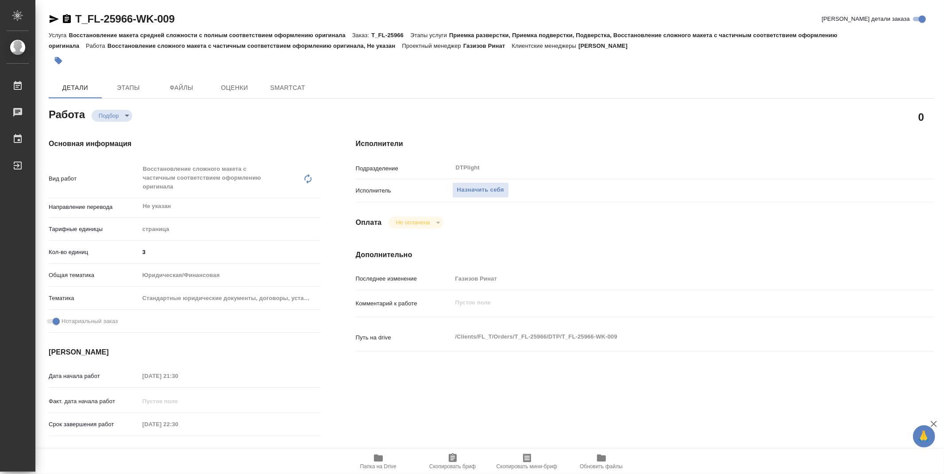
type textarea "x"
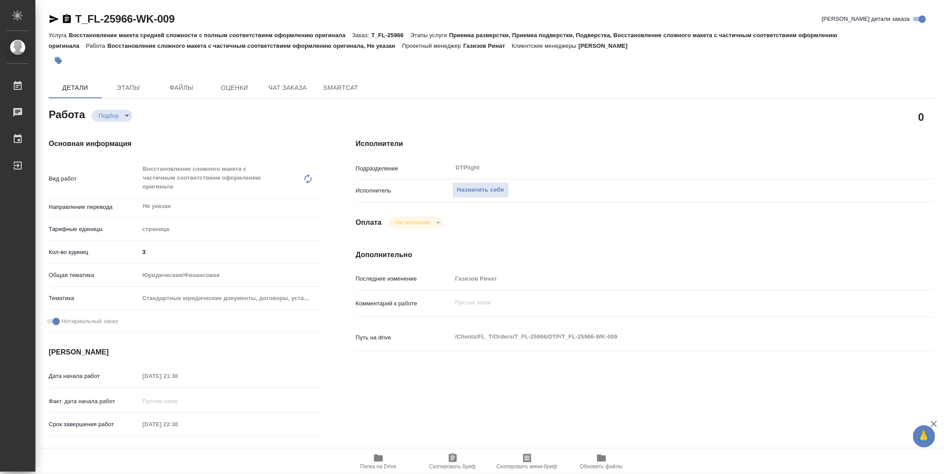
type textarea "x"
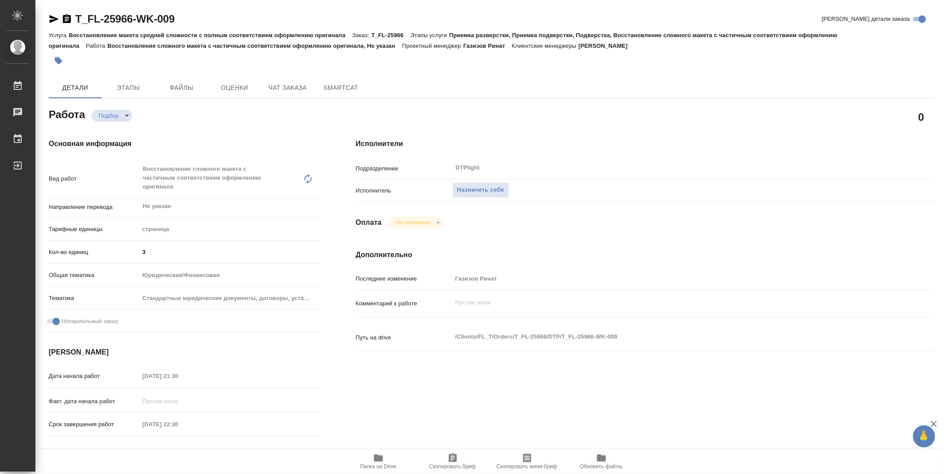
type textarea "x"
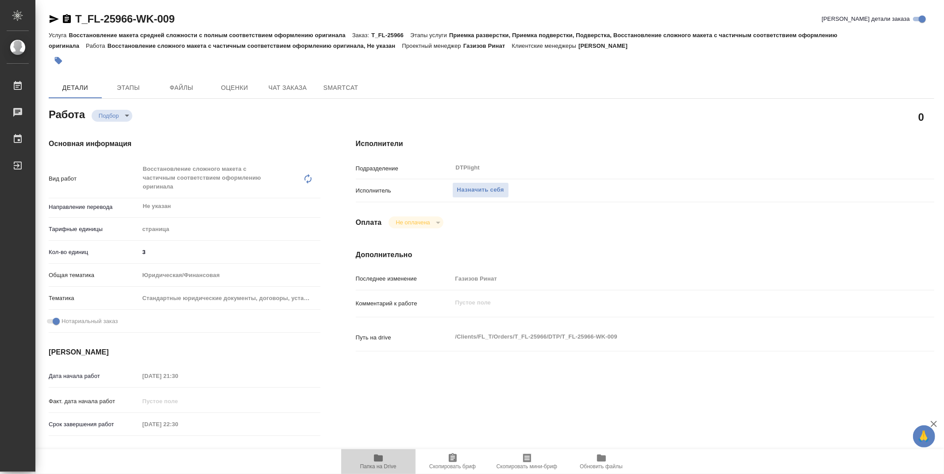
type textarea "x"
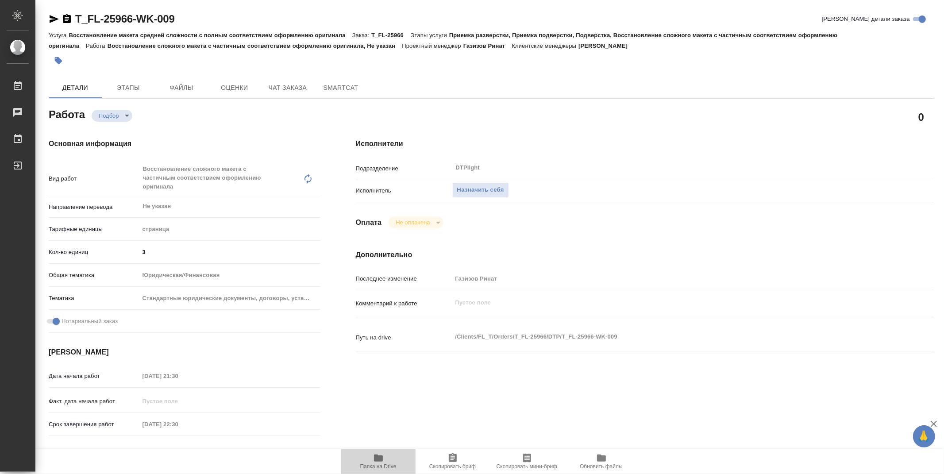
click at [375, 452] on button "Папка на Drive" at bounding box center [378, 461] width 74 height 25
type textarea "x"
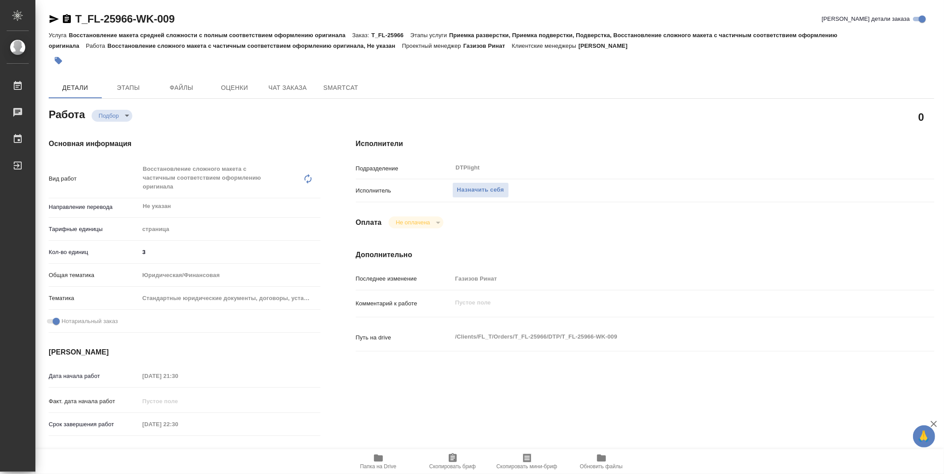
type textarea "x"
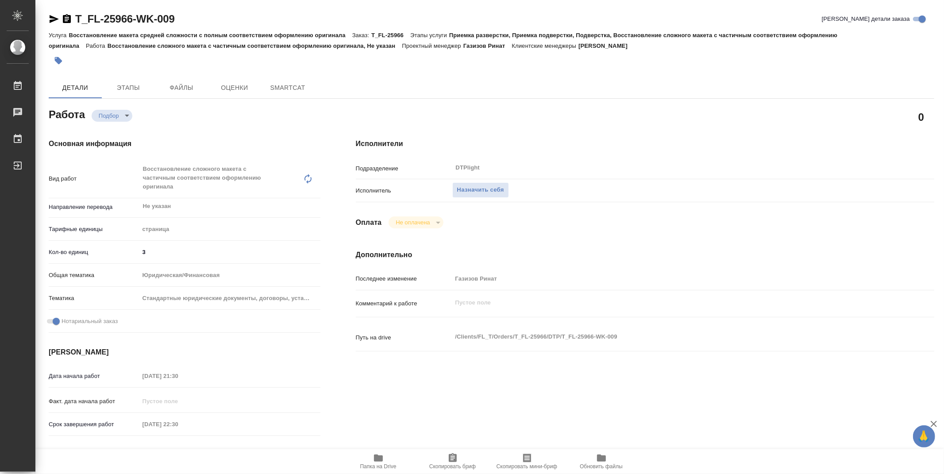
type textarea "x"
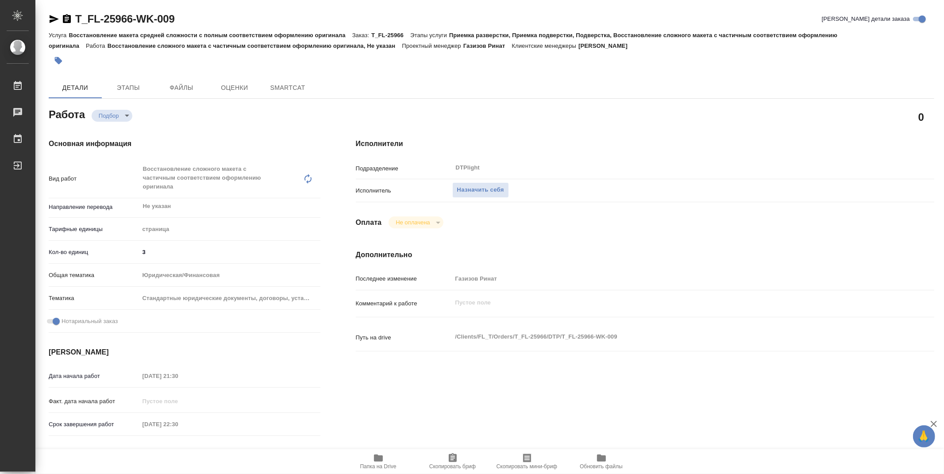
type textarea "x"
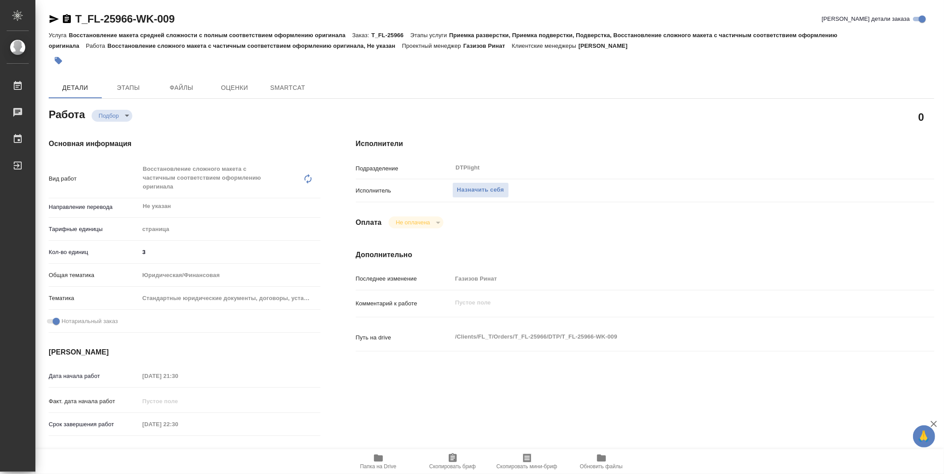
type textarea "x"
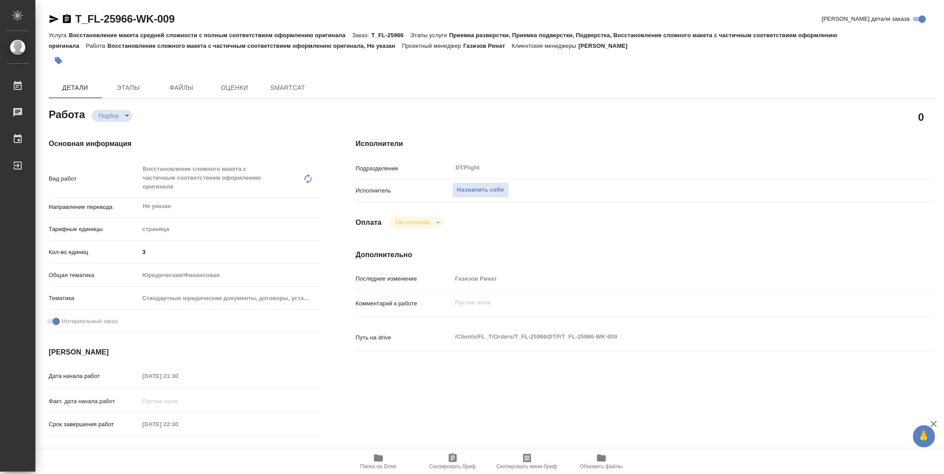
type textarea "x"
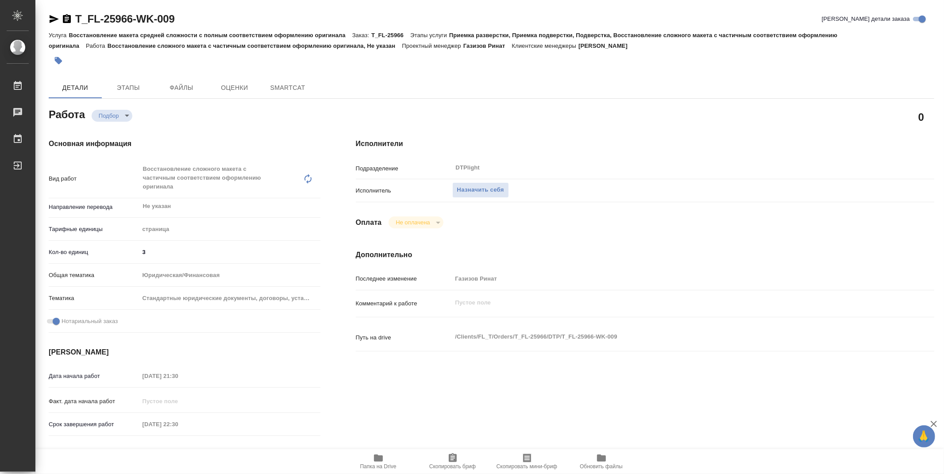
type textarea "x"
click at [487, 187] on span "Назначить себя" at bounding box center [480, 190] width 47 height 10
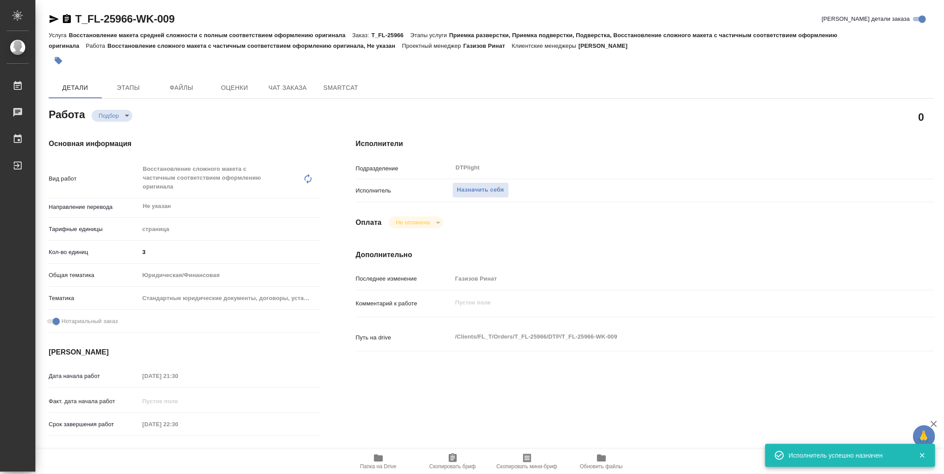
type textarea "x"
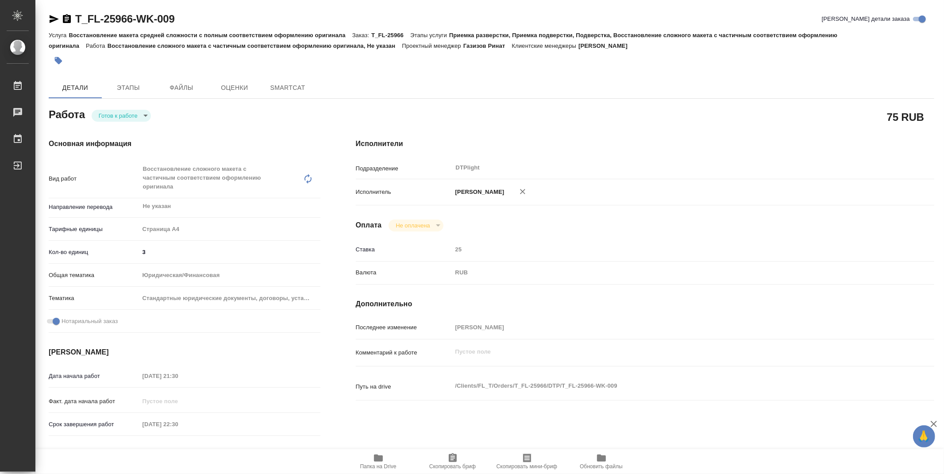
type textarea "x"
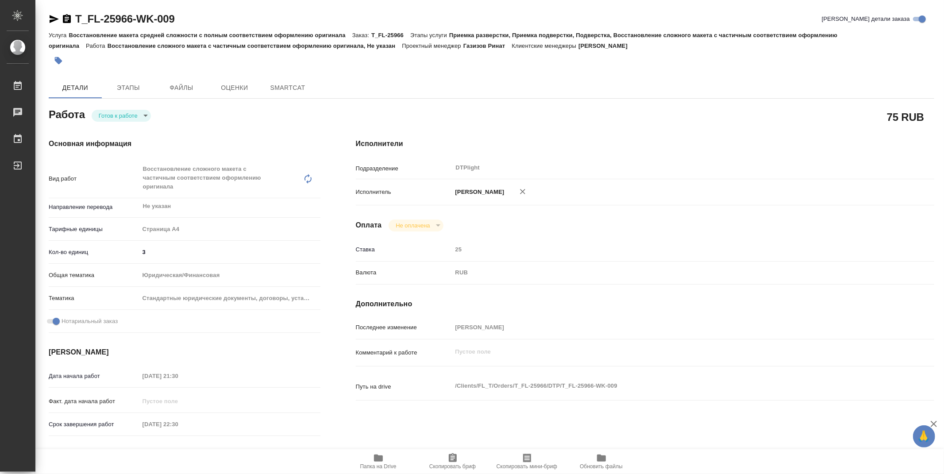
type textarea "x"
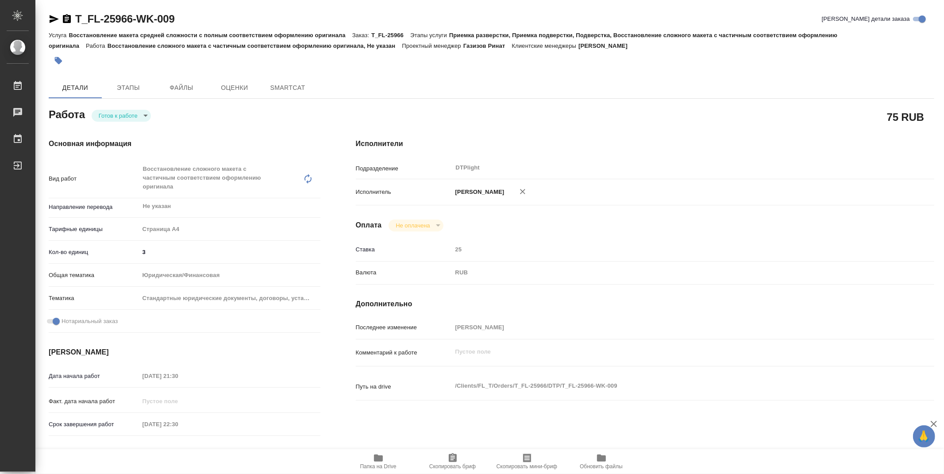
type textarea "x"
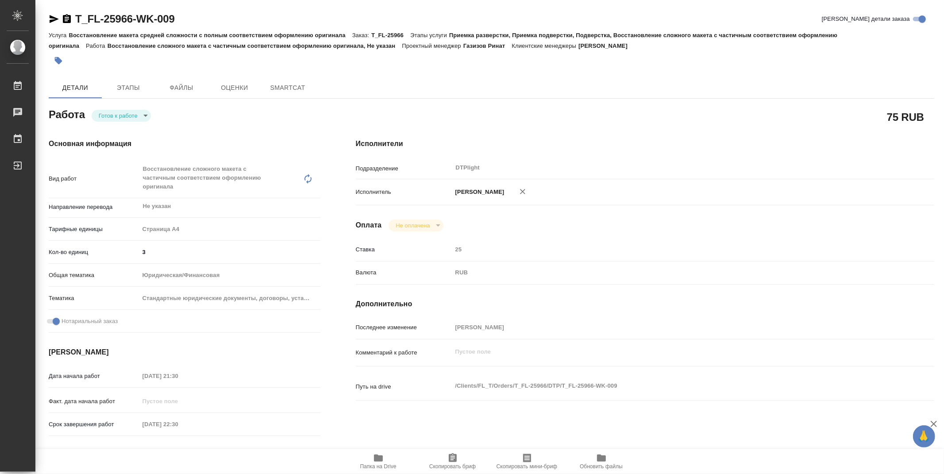
type textarea "x"
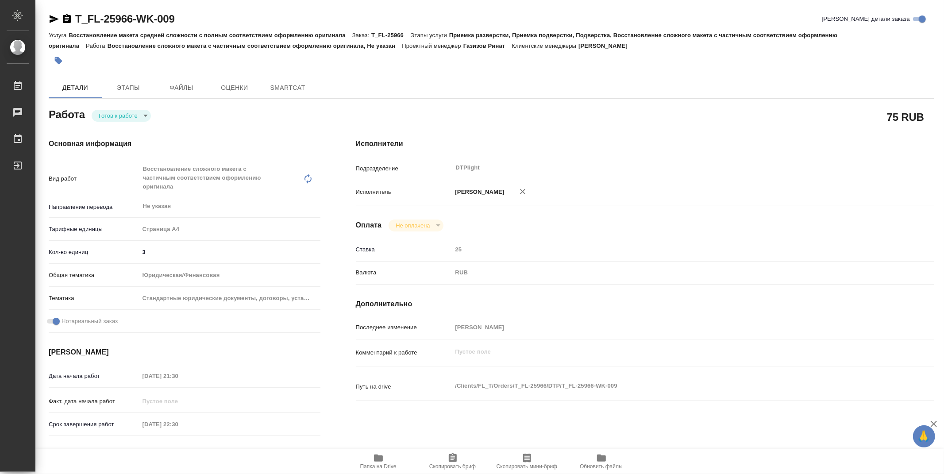
click at [120, 112] on body "🙏 .cls-1 fill:#fff; AWATERA Zubakova Viktoriya Работы Чаты График Выйти T_FL-25…" at bounding box center [472, 237] width 944 height 474
type textarea "x"
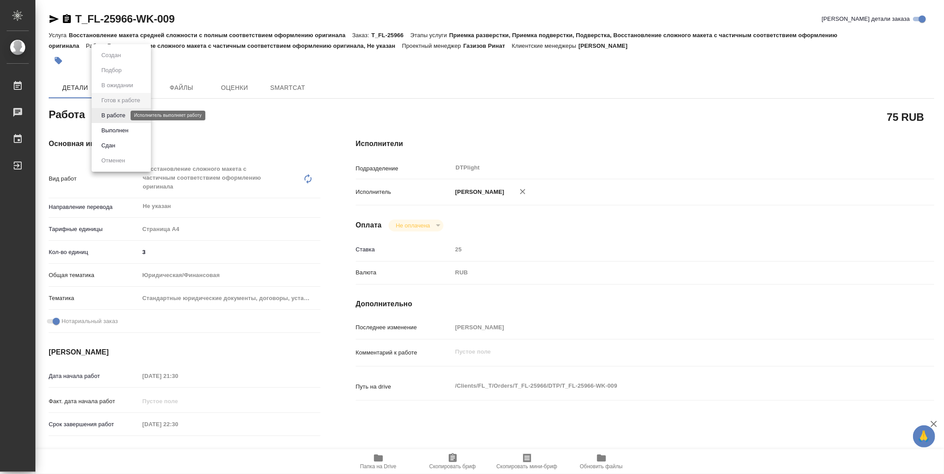
type textarea "x"
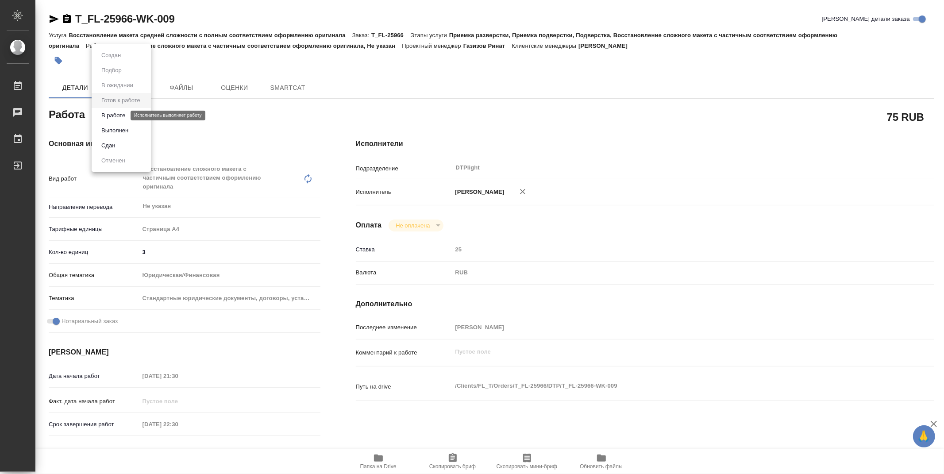
type textarea "x"
click at [121, 113] on button "В работе" at bounding box center [113, 116] width 29 height 10
type textarea "x"
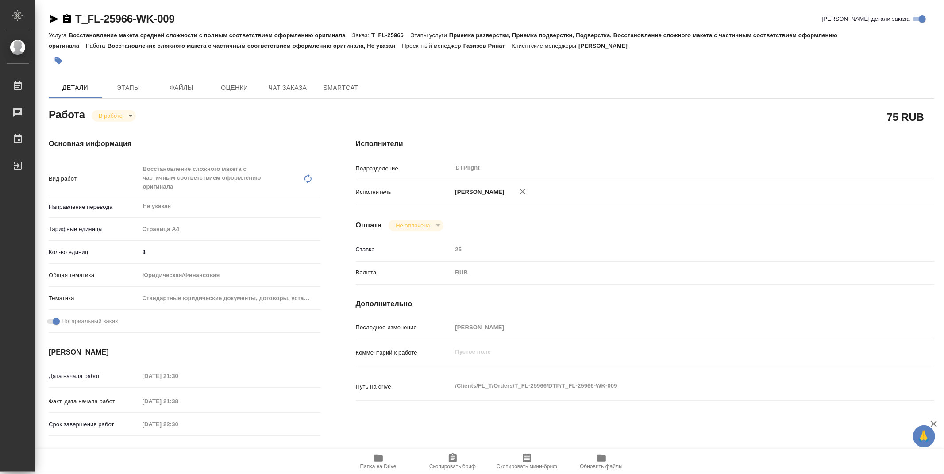
type textarea "x"
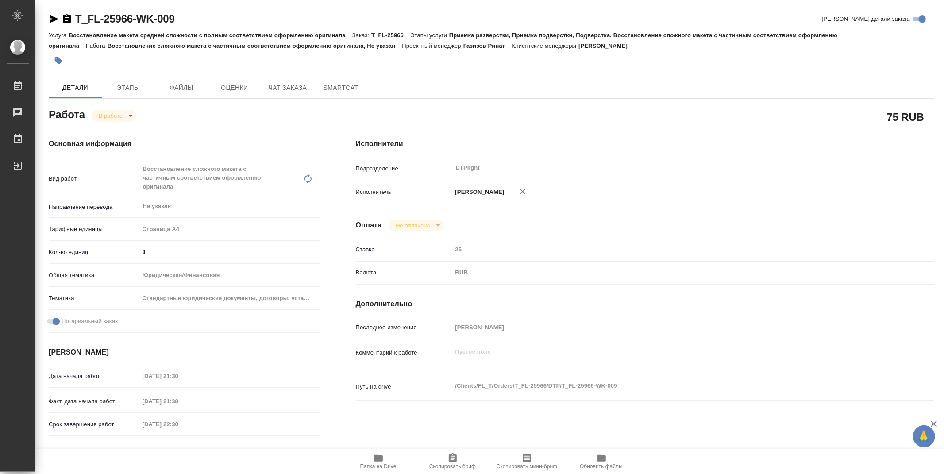
type textarea "x"
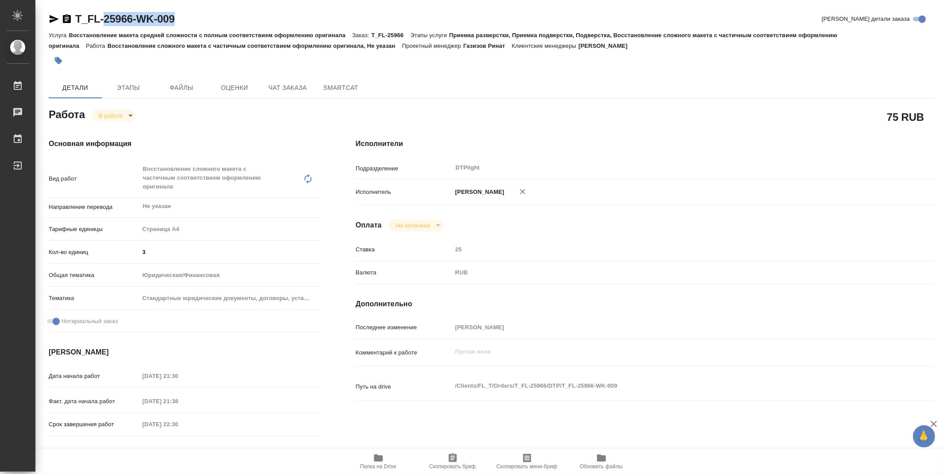
type textarea "x"
drag, startPoint x: 187, startPoint y: 18, endPoint x: 76, endPoint y: 17, distance: 111.5
click at [76, 17] on div "T_FL-25966-WK-009 [PERSON_NAME] детали заказа" at bounding box center [492, 19] width 886 height 14
type textarea "x"
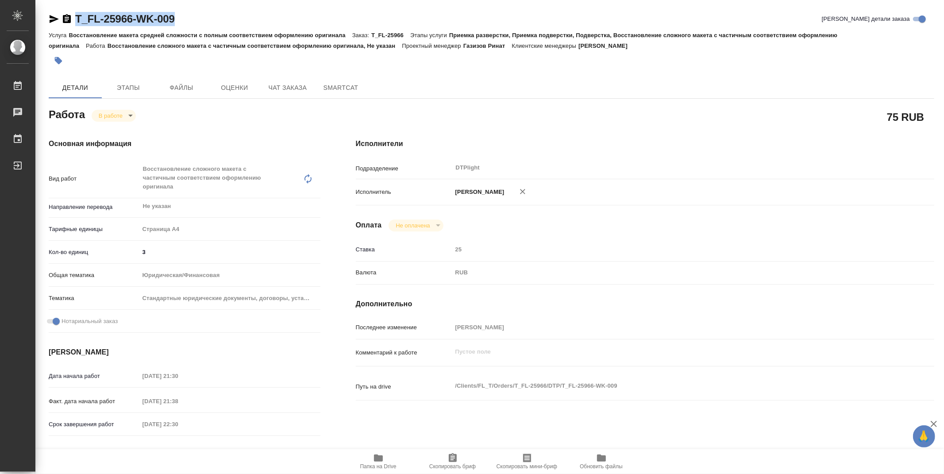
type textarea "x"
copy link "T_FL-25966-WK-009"
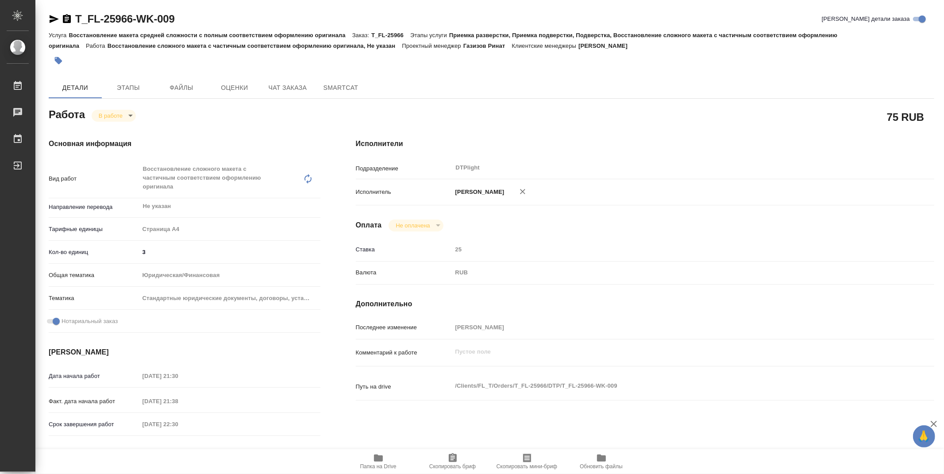
click at [527, 123] on div "Исполнители Подразделение DTPlight ​ Исполнитель [PERSON_NAME] Не оплачена notP…" at bounding box center [645, 319] width 614 height 396
click at [375, 460] on icon "button" at bounding box center [378, 458] width 9 height 7
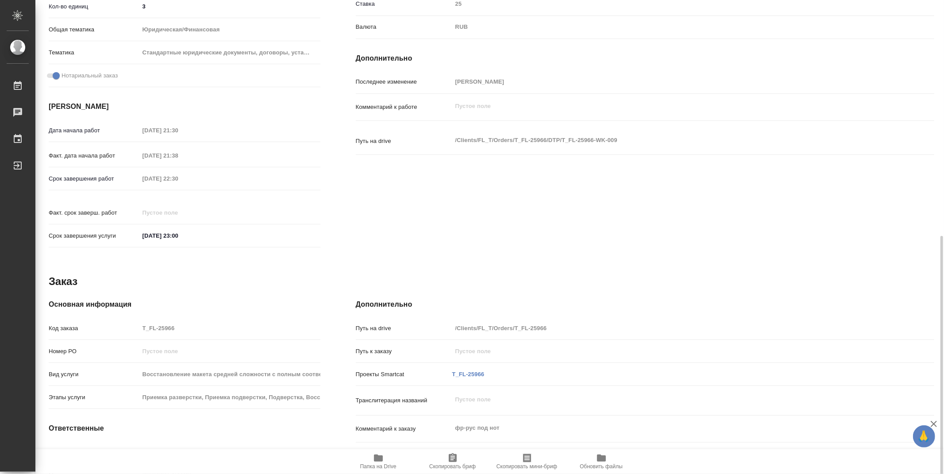
scroll to position [298, 0]
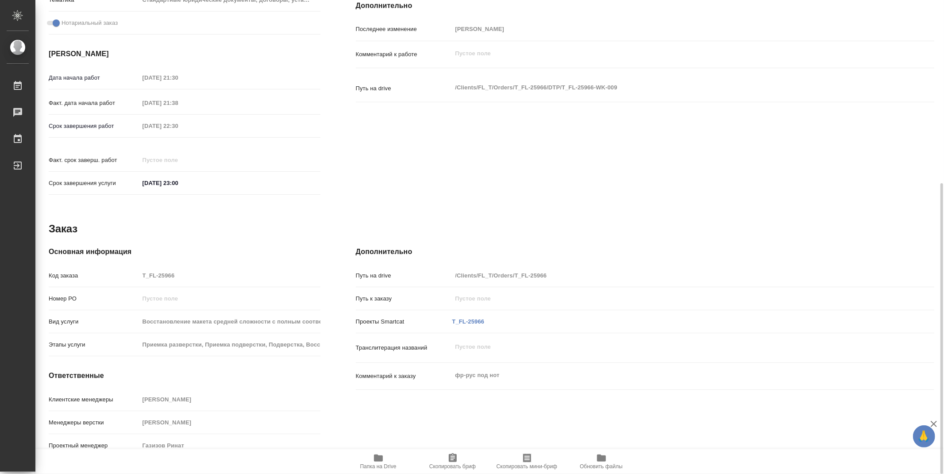
drag, startPoint x: 937, startPoint y: 240, endPoint x: 930, endPoint y: 148, distance: 92.8
click at [937, 150] on div at bounding box center [940, 237] width 7 height 474
type textarea "x"
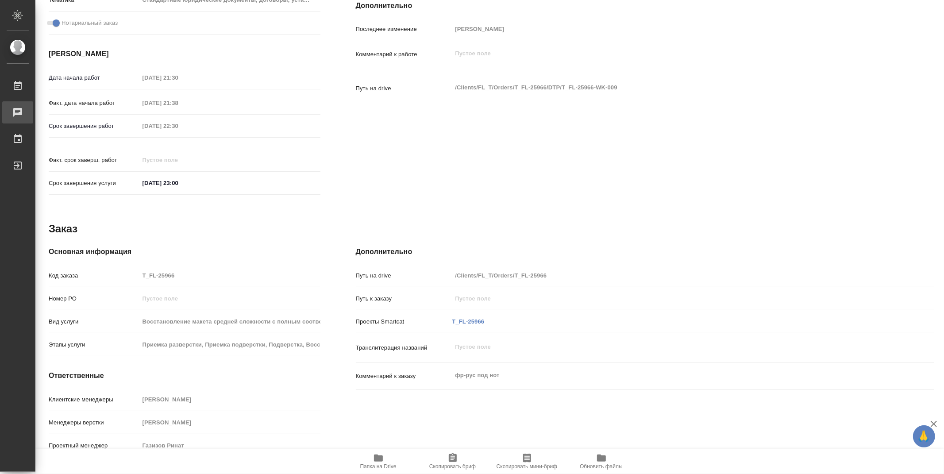
type textarea "x"
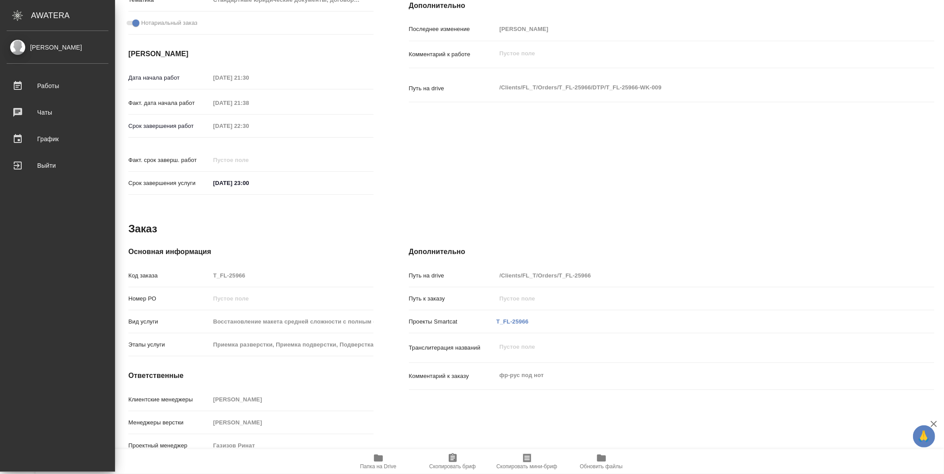
type textarea "x"
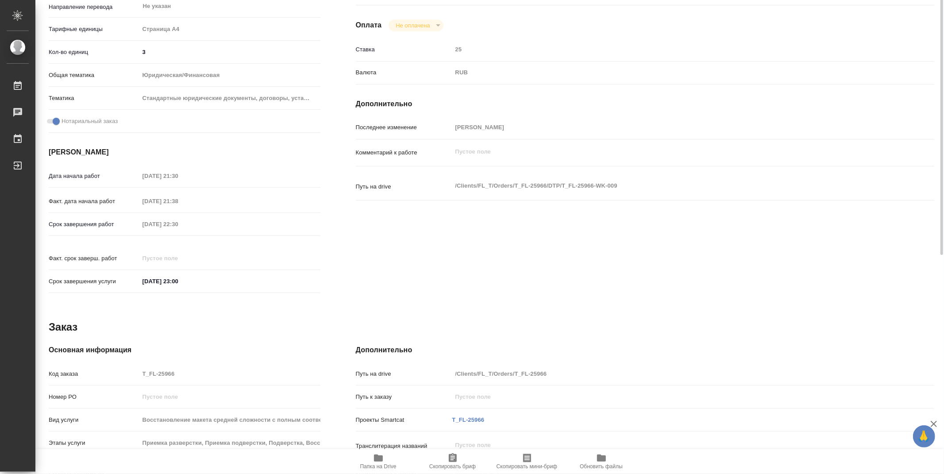
scroll to position [52, 0]
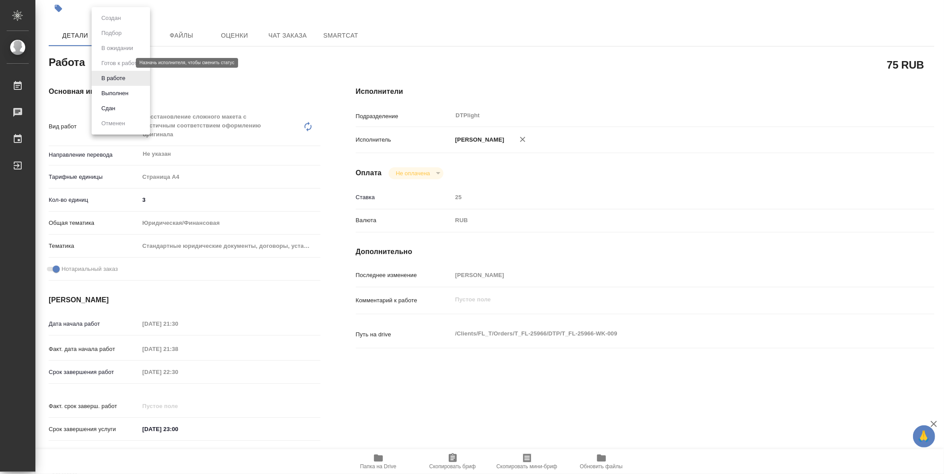
click at [113, 62] on body "🙏 .cls-1 fill:#fff; AWATERA Zubakova Viktoriya Работы 0 Чаты График Выйти T_FL-…" at bounding box center [472, 237] width 944 height 474
click at [127, 94] on button "Выполнен" at bounding box center [115, 94] width 32 height 10
type textarea "x"
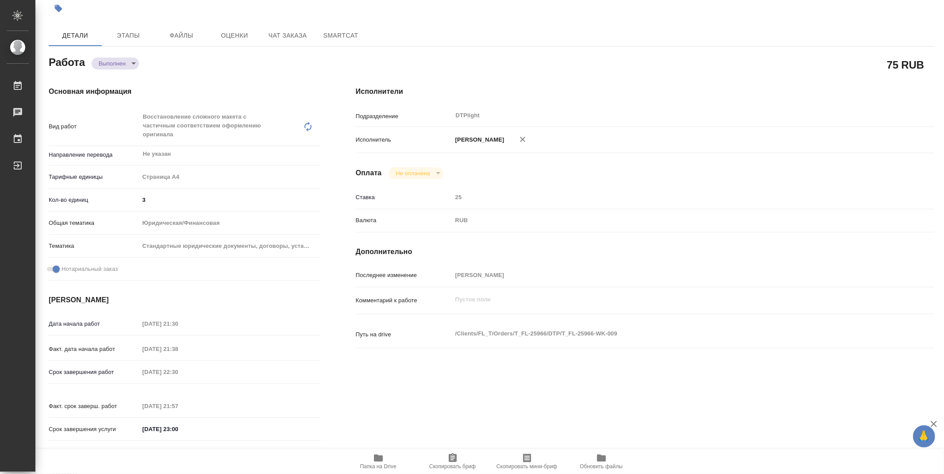
type textarea "x"
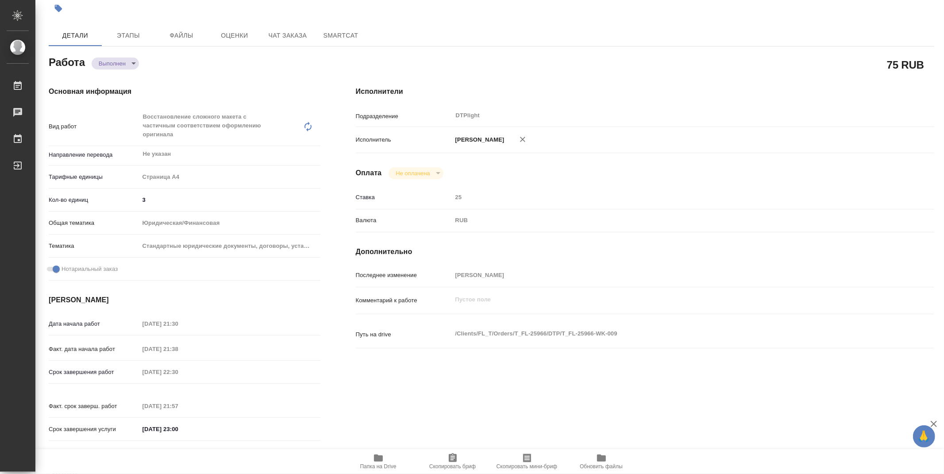
type textarea "x"
